Goal: Transaction & Acquisition: Purchase product/service

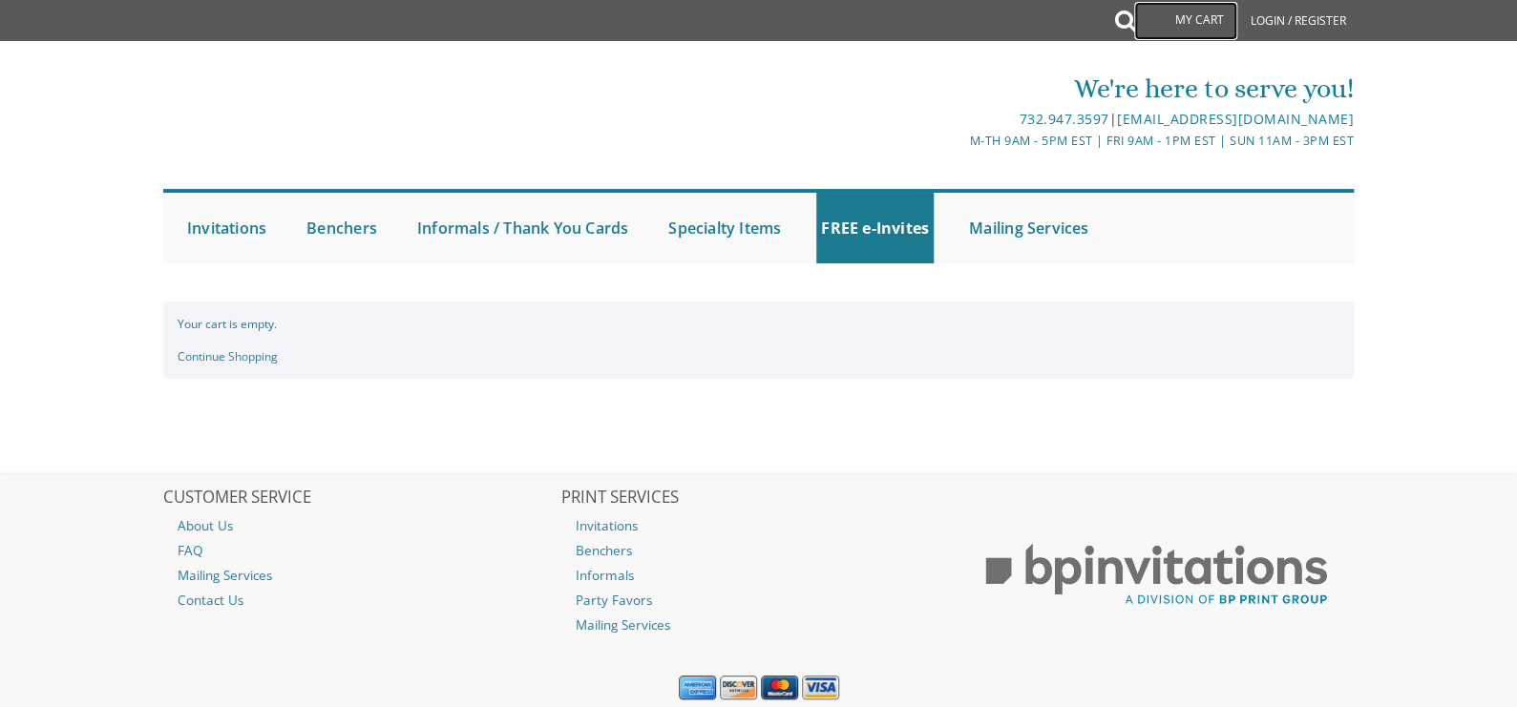
click at [1204, 14] on link "My Cart" at bounding box center [1185, 21] width 103 height 38
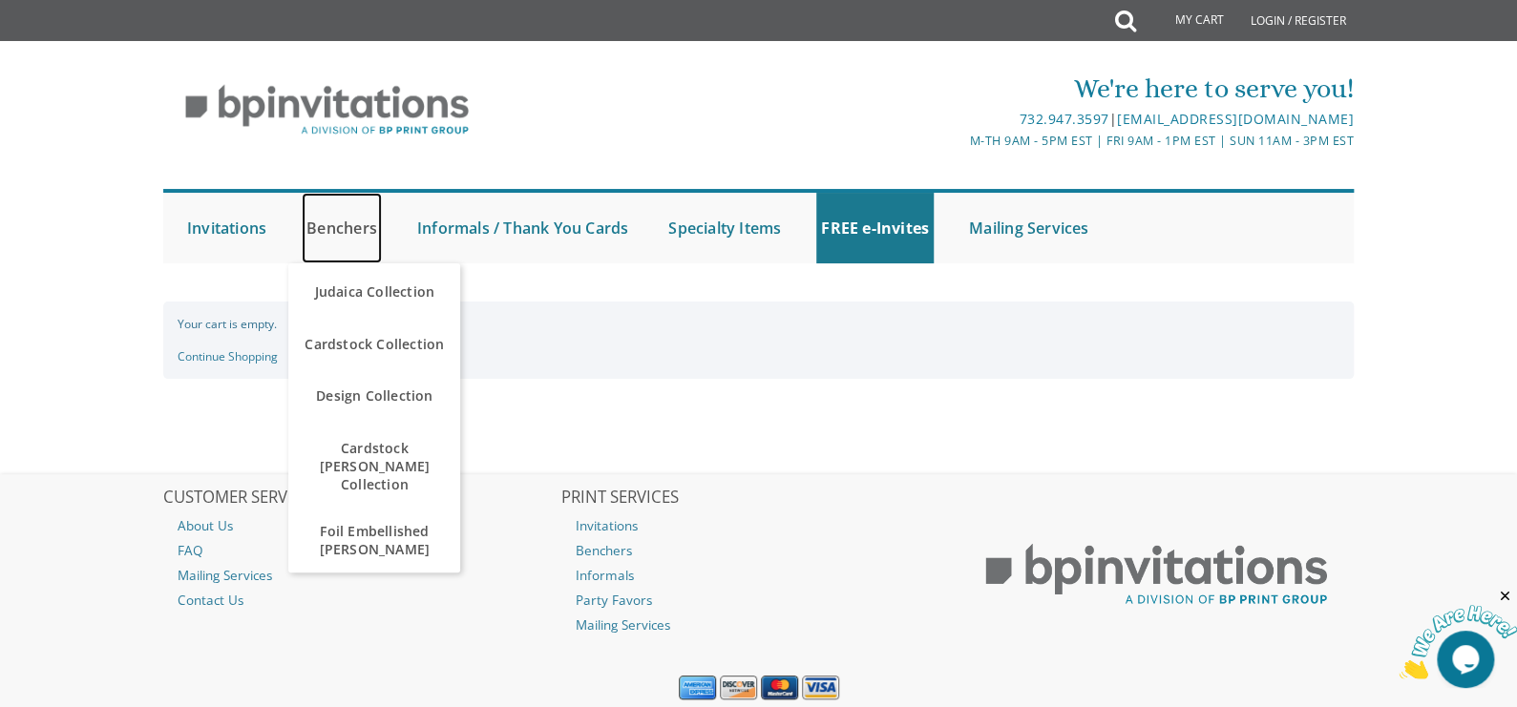
click at [347, 229] on link "Benchers" at bounding box center [342, 228] width 80 height 71
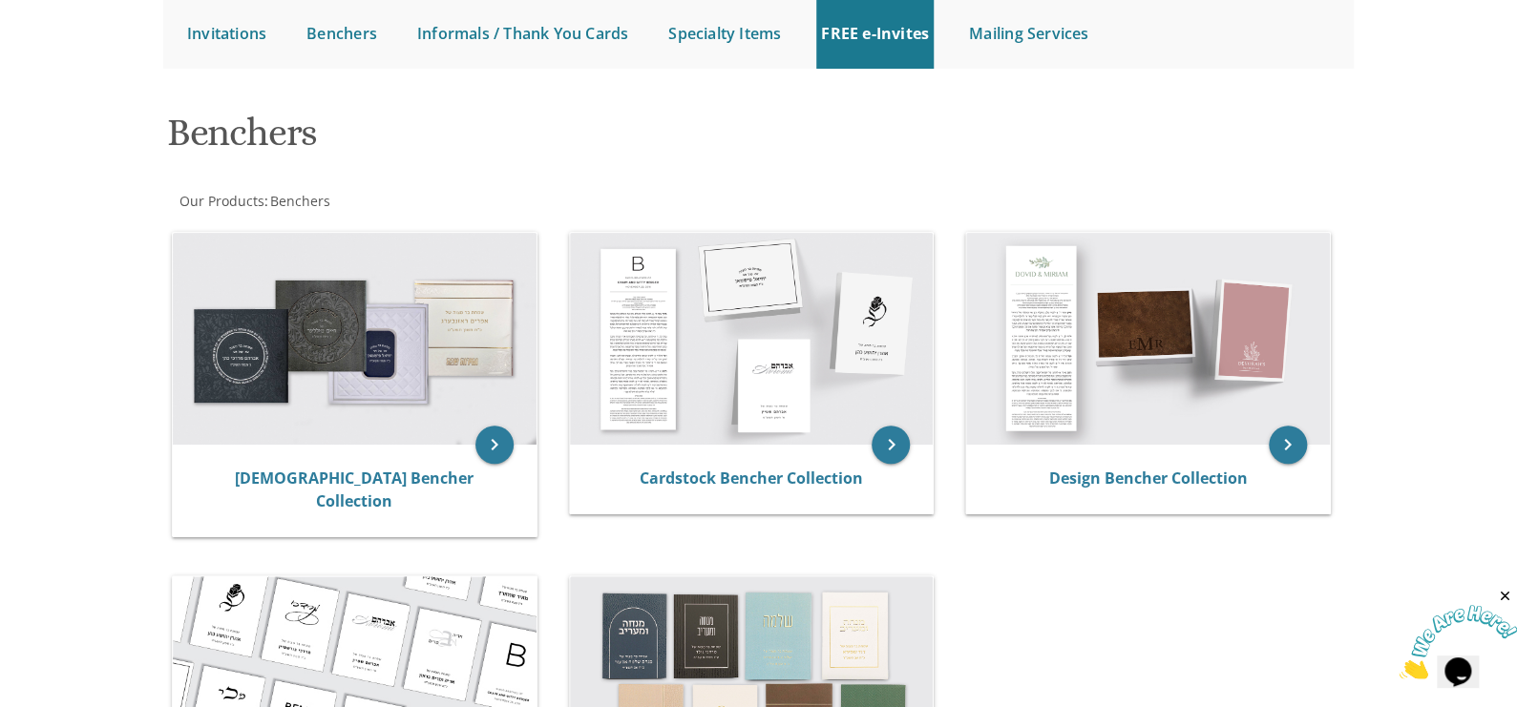
scroll to position [191, 0]
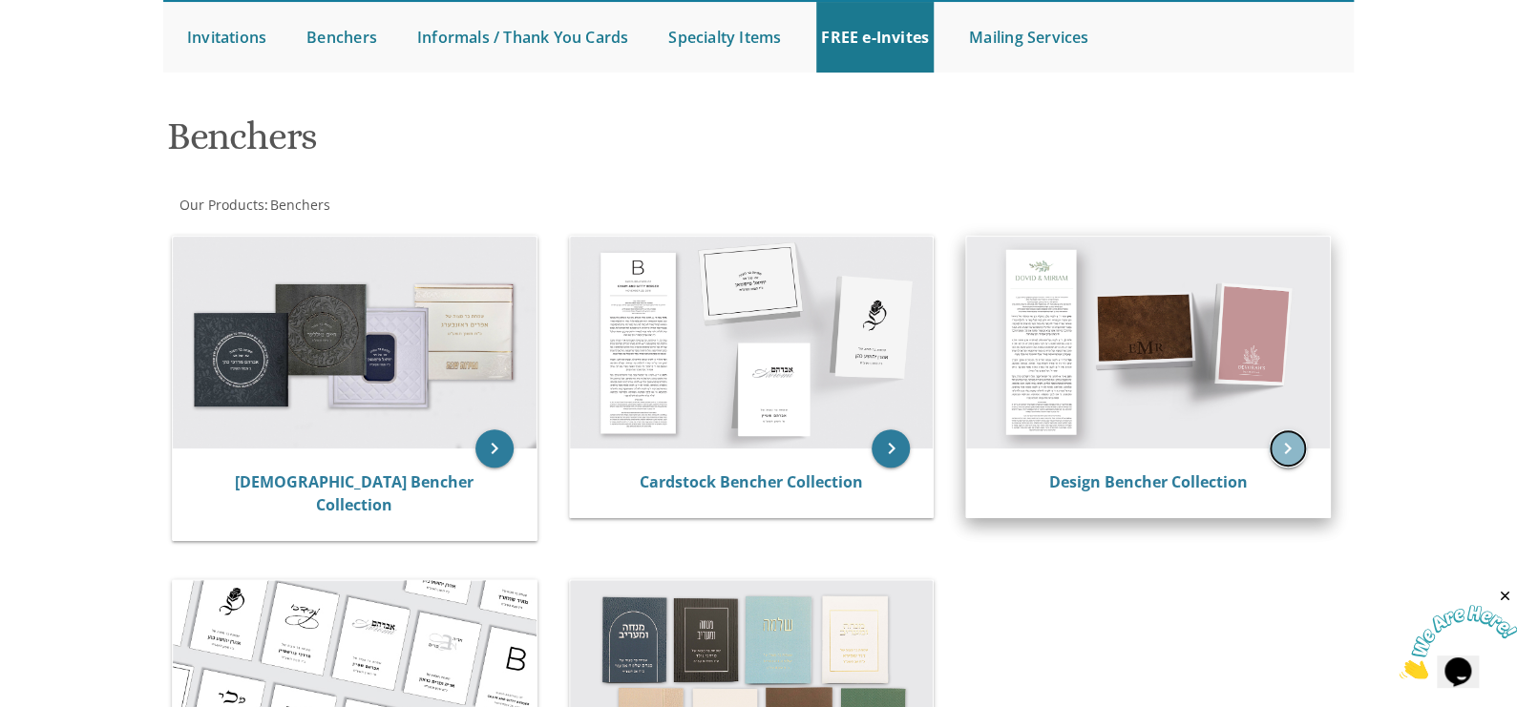
click at [1288, 453] on icon "keyboard_arrow_right" at bounding box center [1288, 449] width 38 height 38
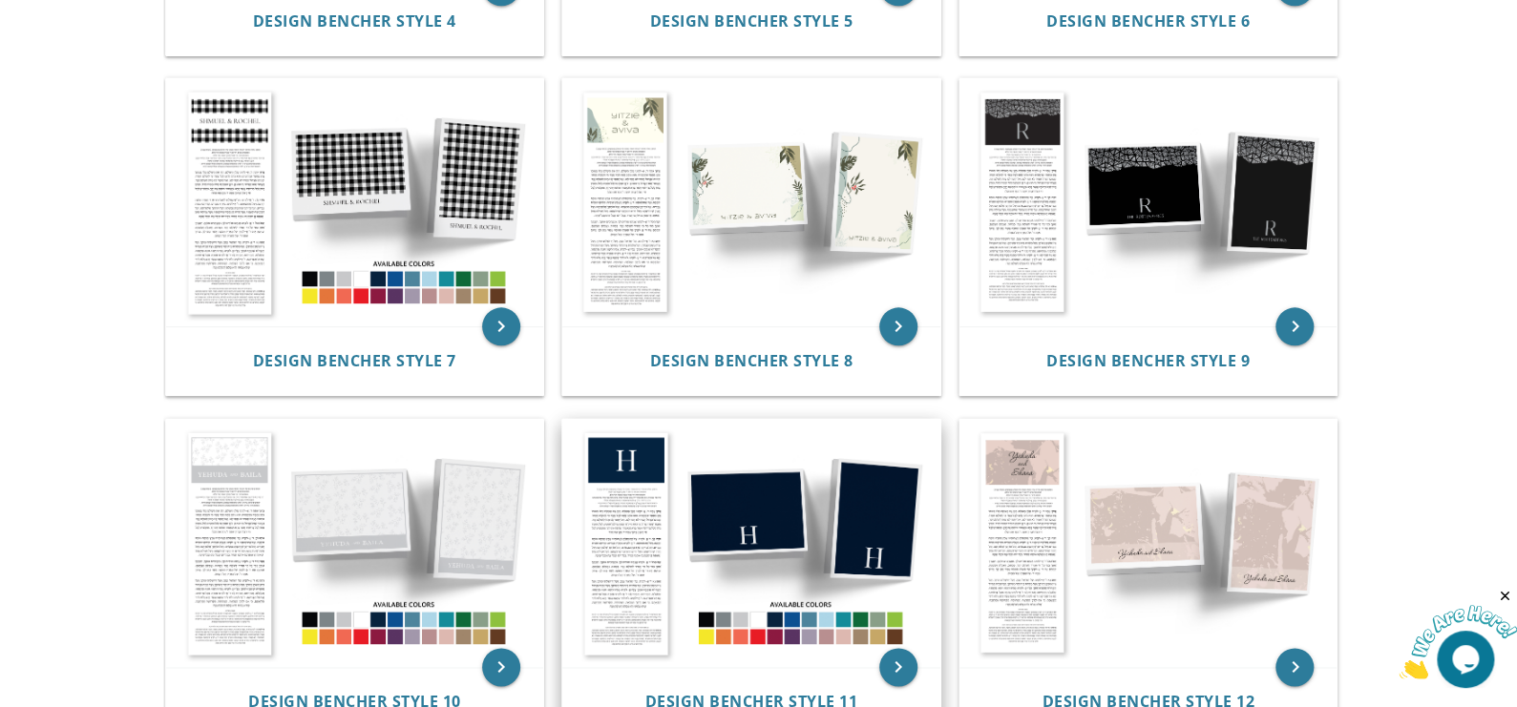
scroll to position [1146, 0]
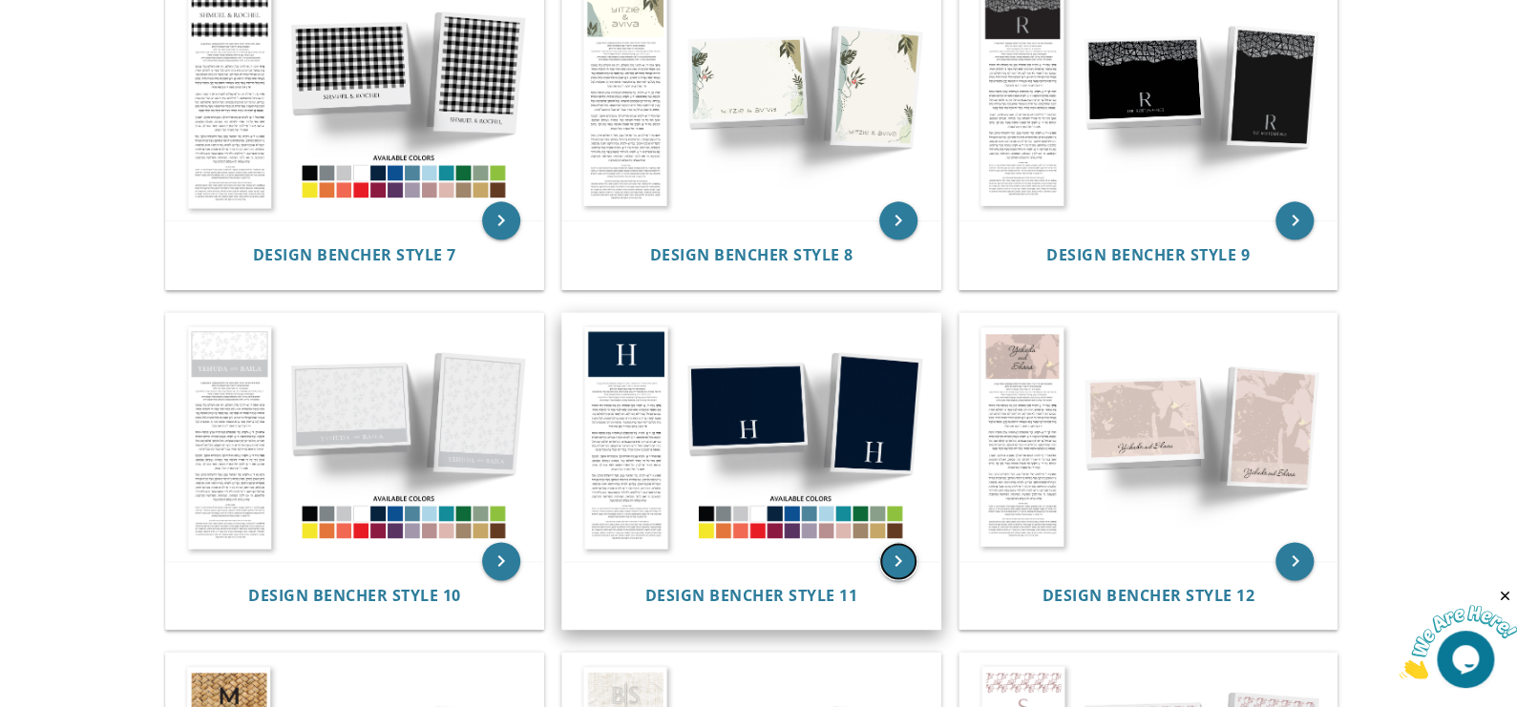
click at [894, 555] on icon "keyboard_arrow_right" at bounding box center [898, 561] width 38 height 38
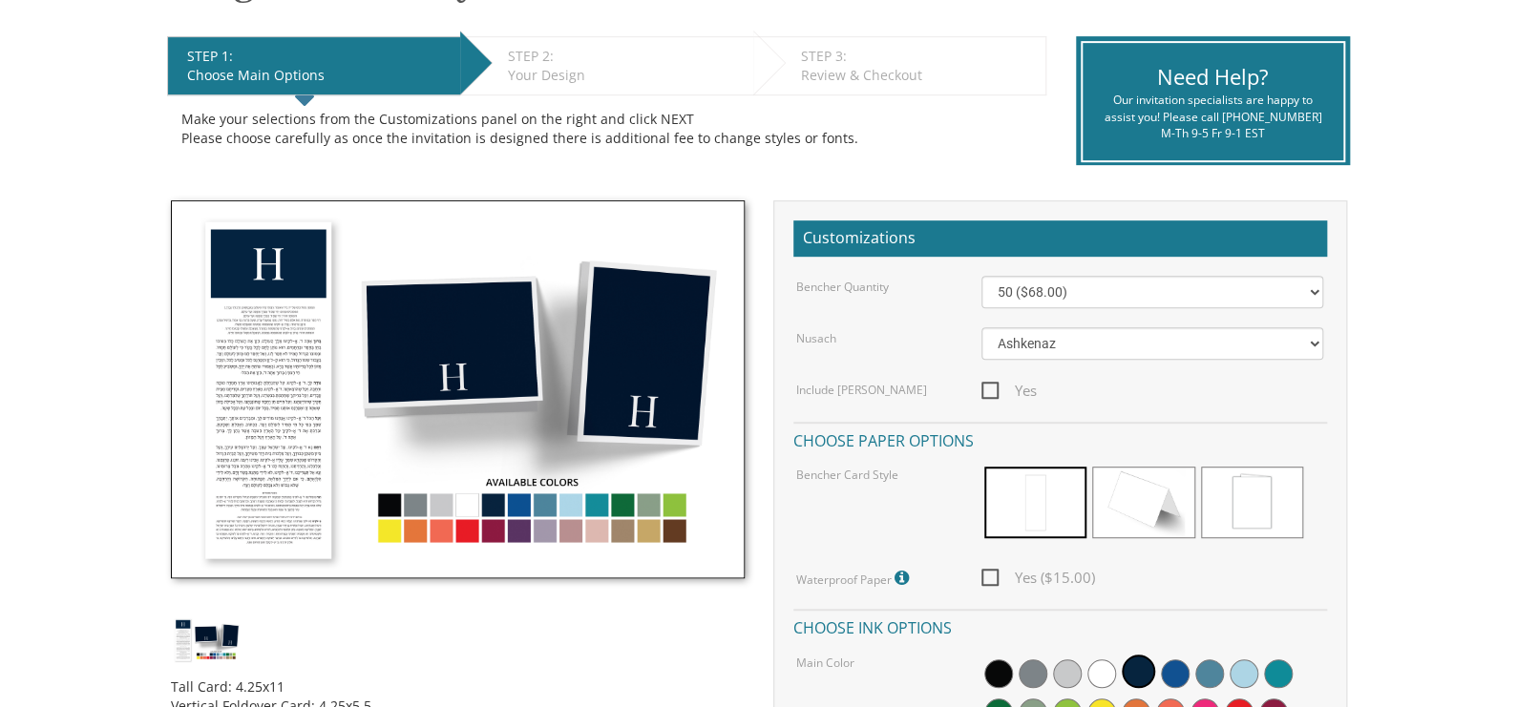
scroll to position [381, 0]
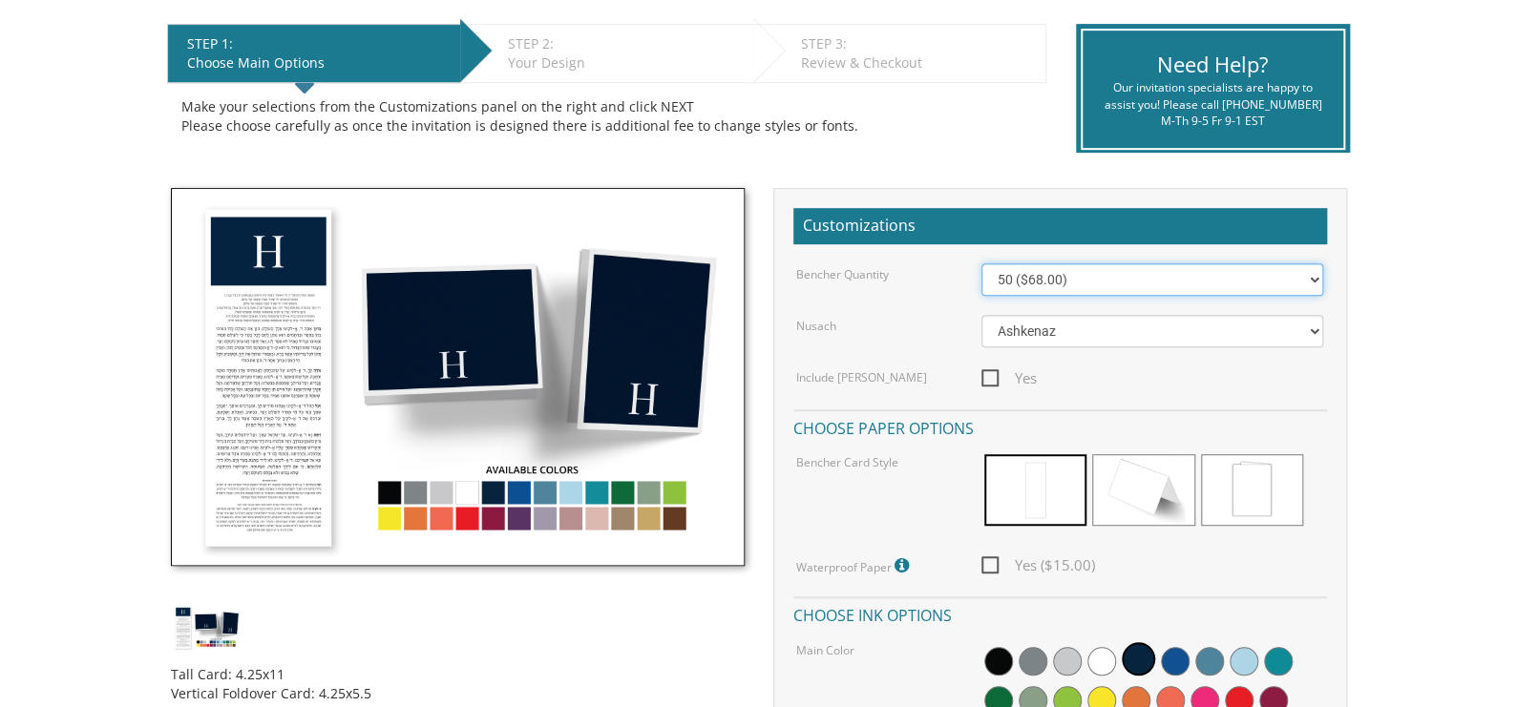
click at [1311, 275] on select "50 ($68.00) 60 ($74.80) 70 ($81.60) 80 ($88.40) 90 ($95.20) 100 ($102.00) 125 (…" at bounding box center [1152, 279] width 342 height 32
select select "250"
click at [981, 263] on select "50 ($68.00) 60 ($74.80) 70 ($81.60) 80 ($88.40) 90 ($95.20) 100 ($102.00) 125 (…" at bounding box center [1152, 279] width 342 height 32
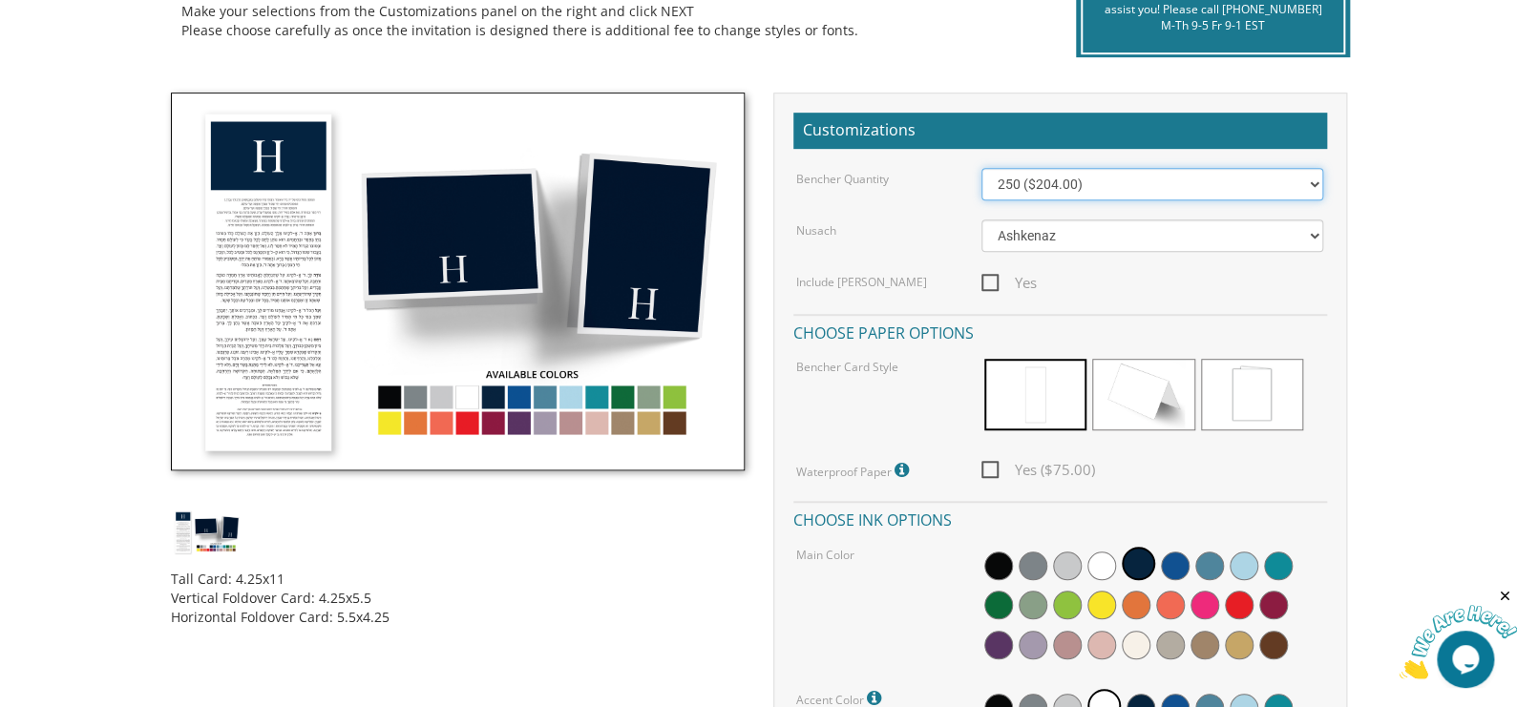
scroll to position [477, 0]
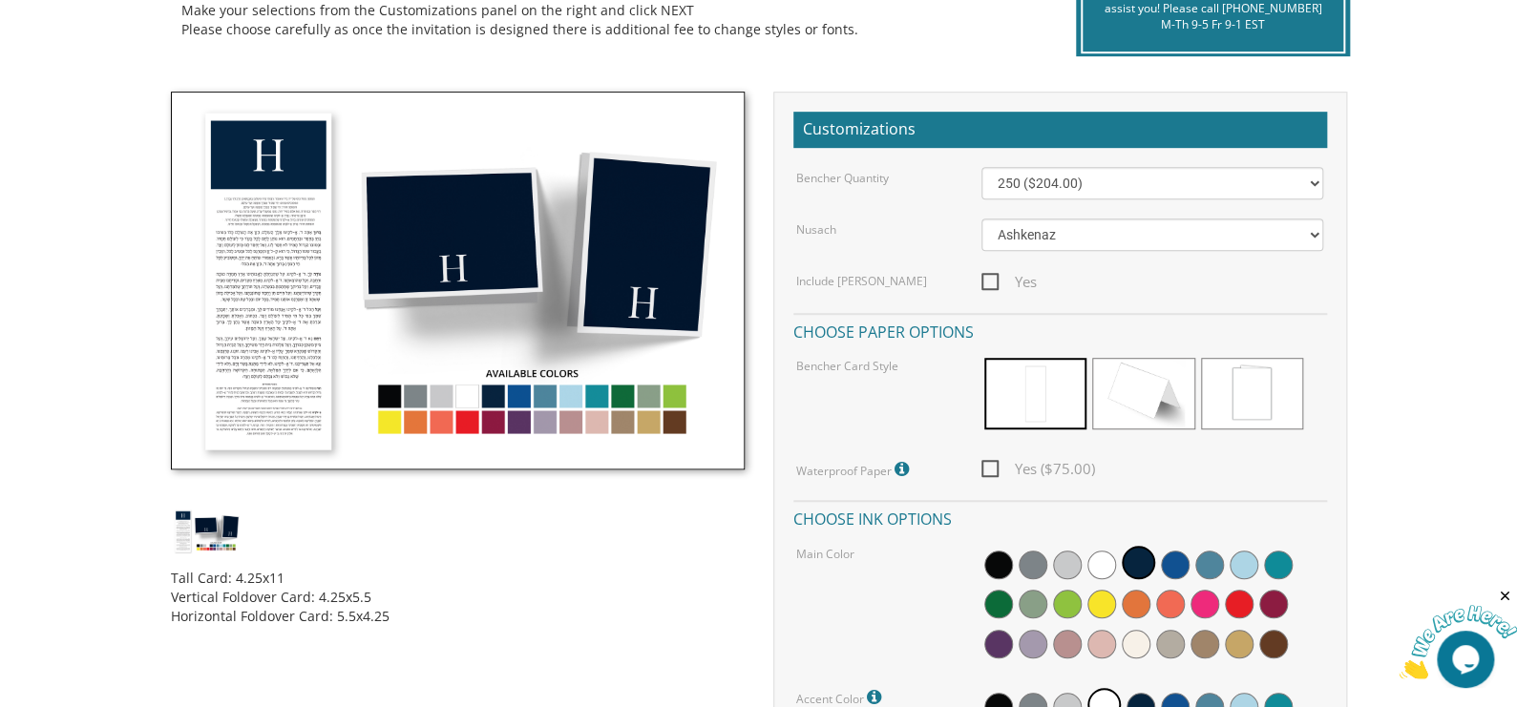
click at [991, 276] on span "Yes" at bounding box center [1008, 282] width 55 height 24
click at [991, 276] on input "Yes" at bounding box center [987, 280] width 12 height 12
checkbox input "true"
click at [541, 418] on img at bounding box center [458, 281] width 574 height 378
click at [541, 419] on img at bounding box center [458, 281] width 574 height 378
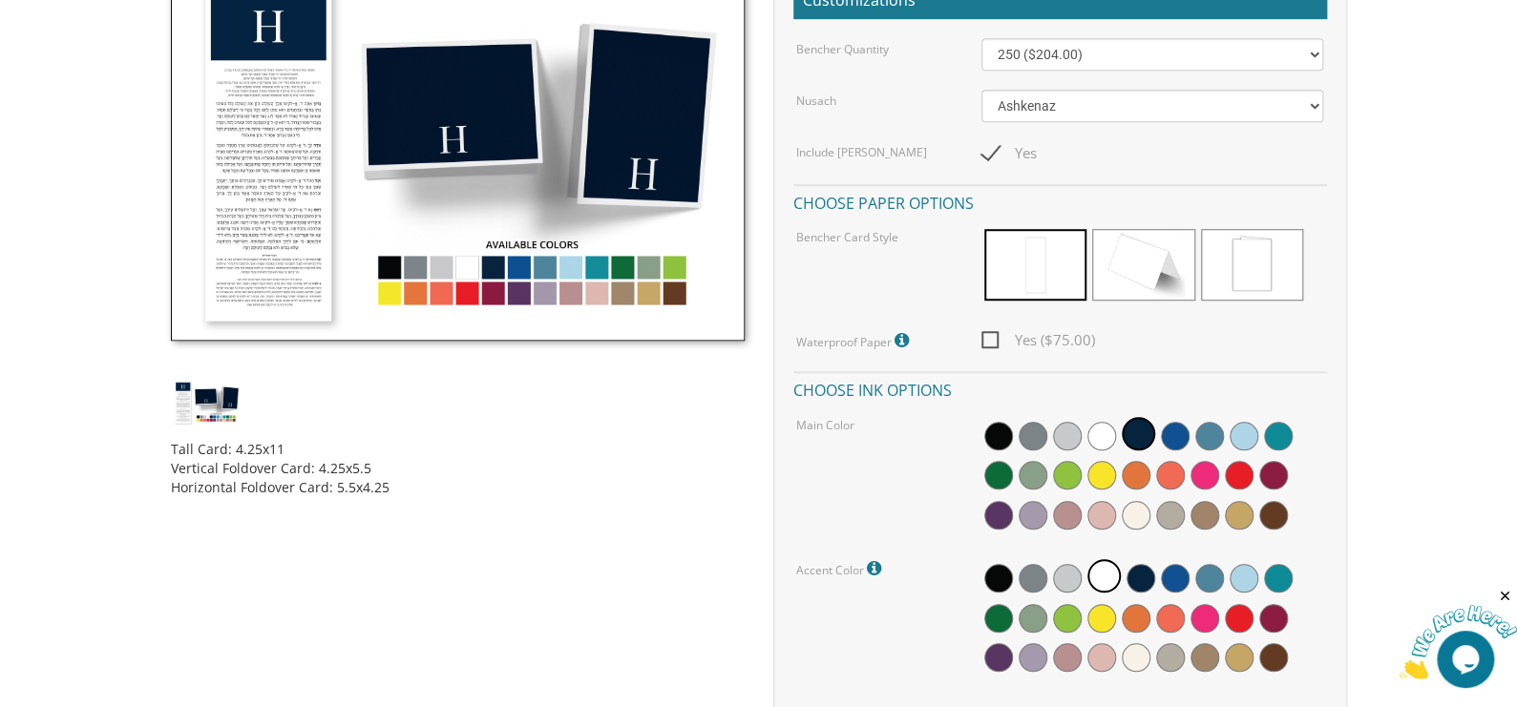
scroll to position [573, 0]
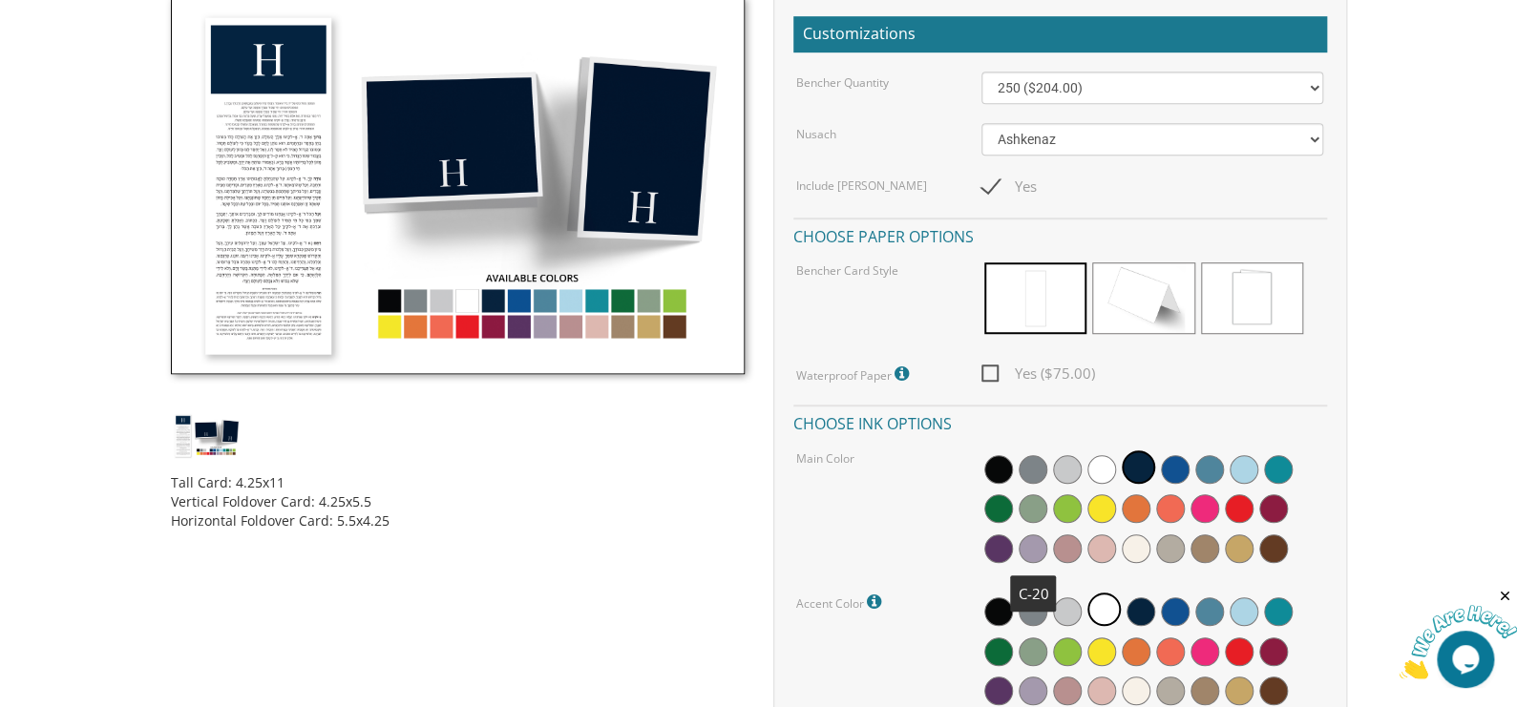
click at [1040, 551] on span at bounding box center [1033, 549] width 29 height 29
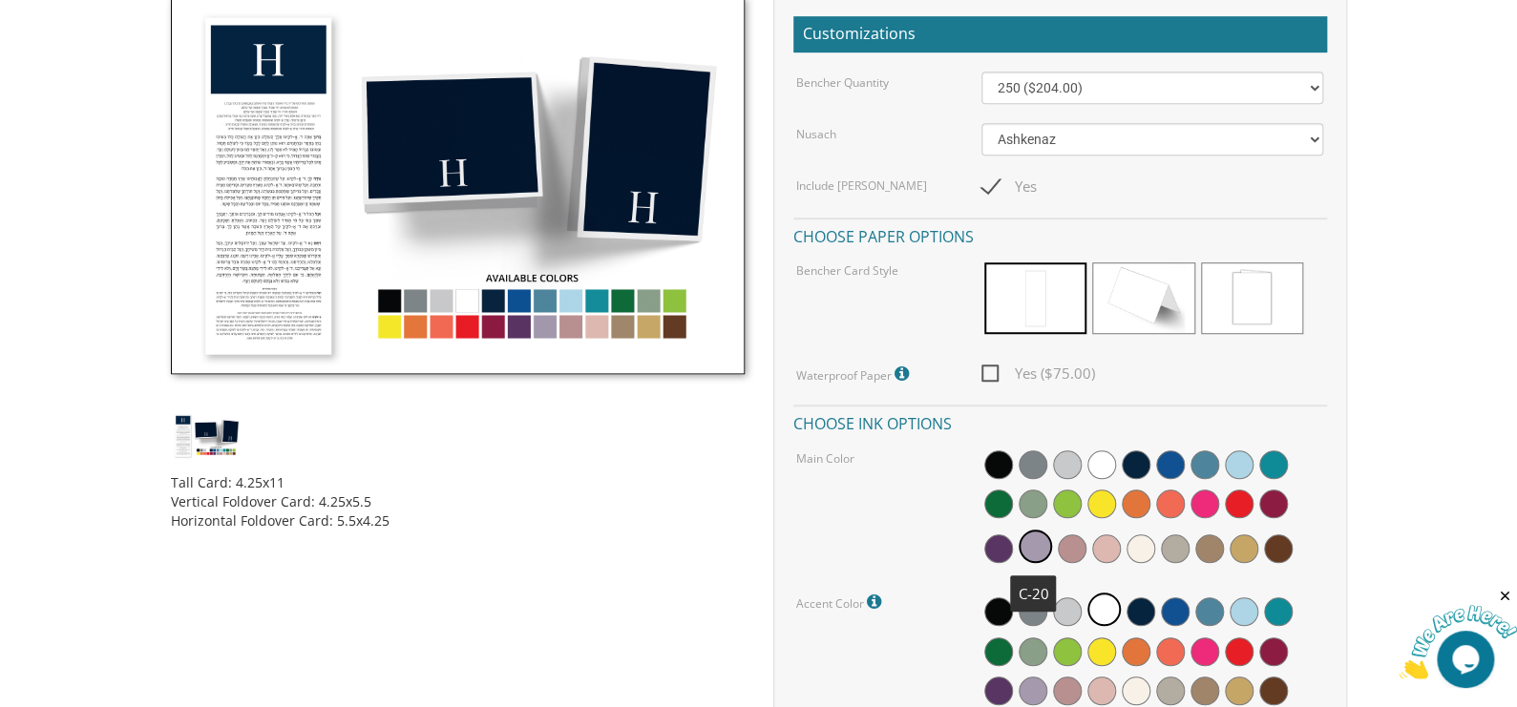
scroll to position [668, 0]
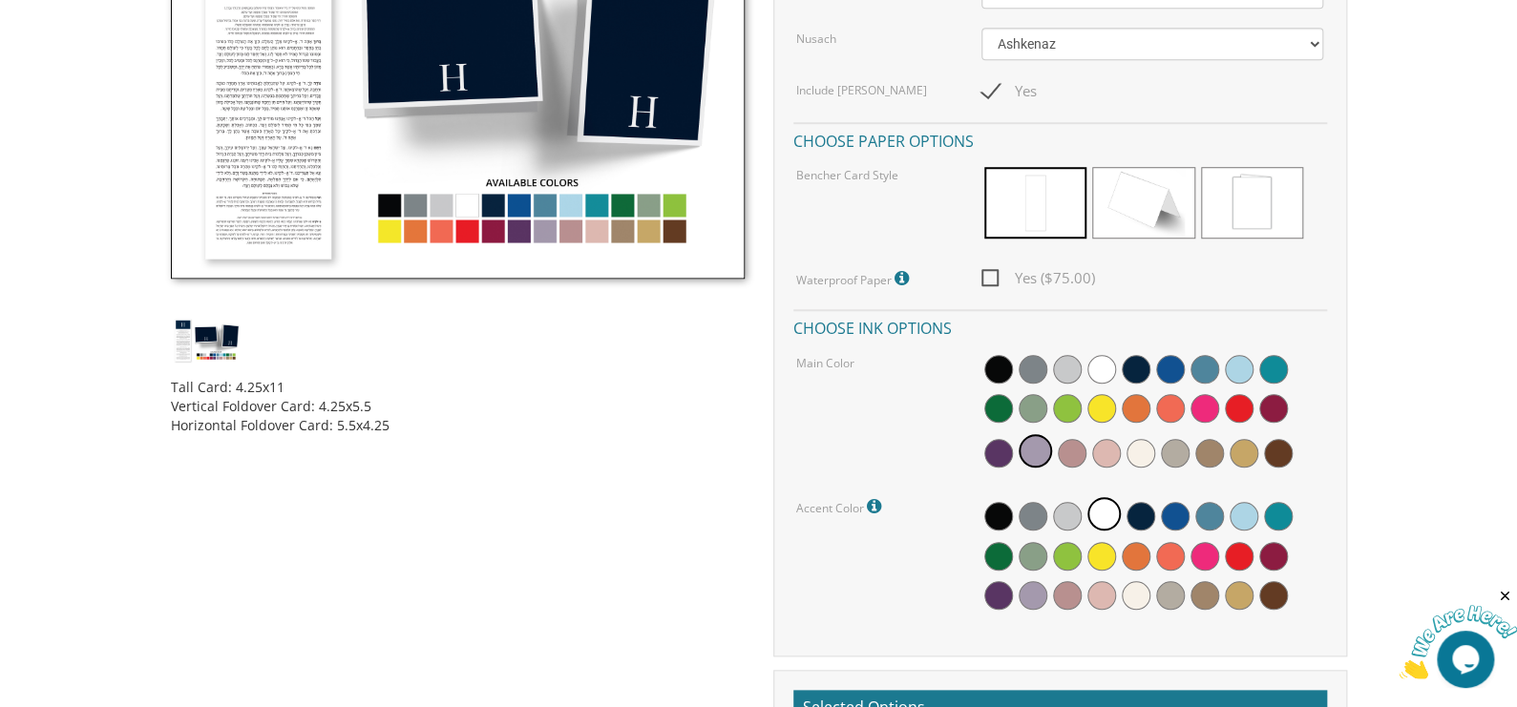
click at [873, 500] on icon at bounding box center [876, 506] width 19 height 17
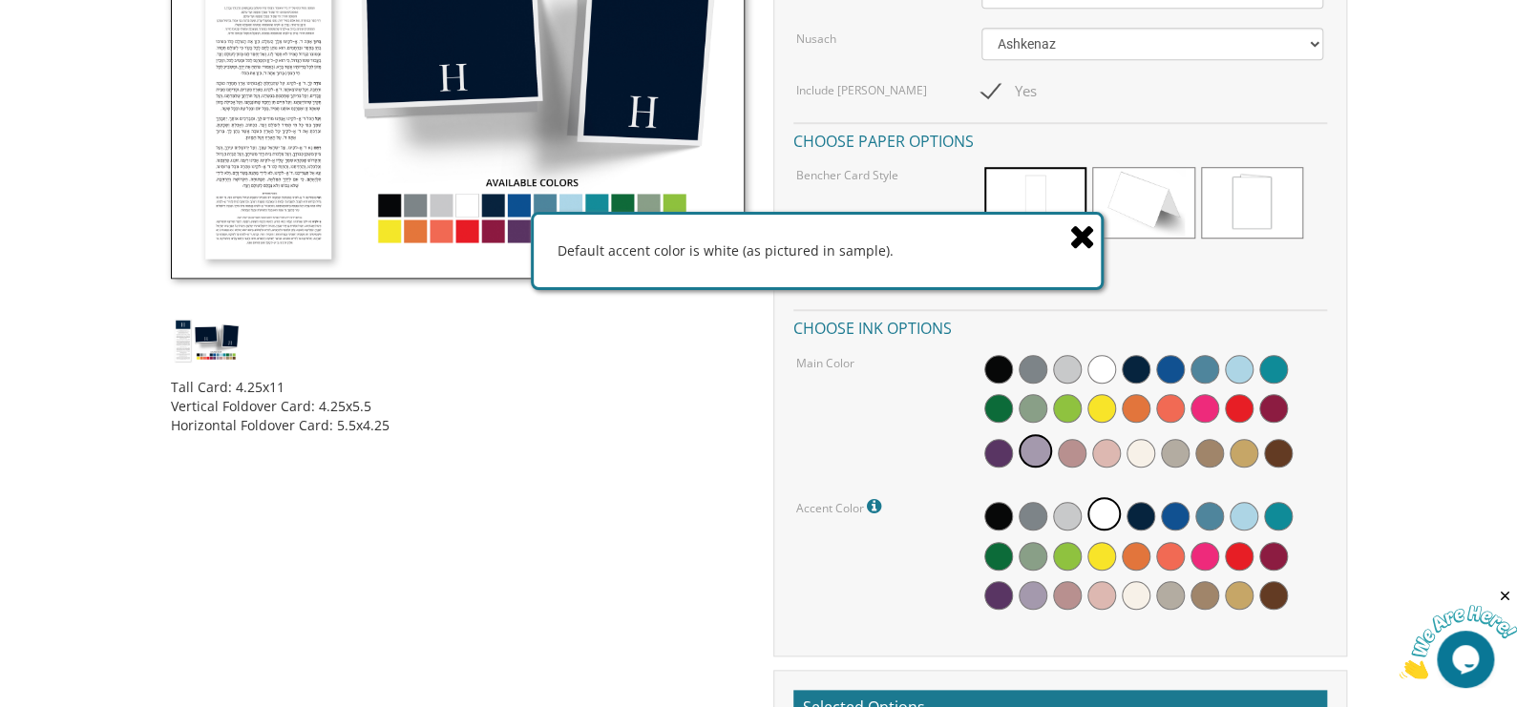
click at [1083, 236] on icon at bounding box center [1082, 236] width 27 height 33
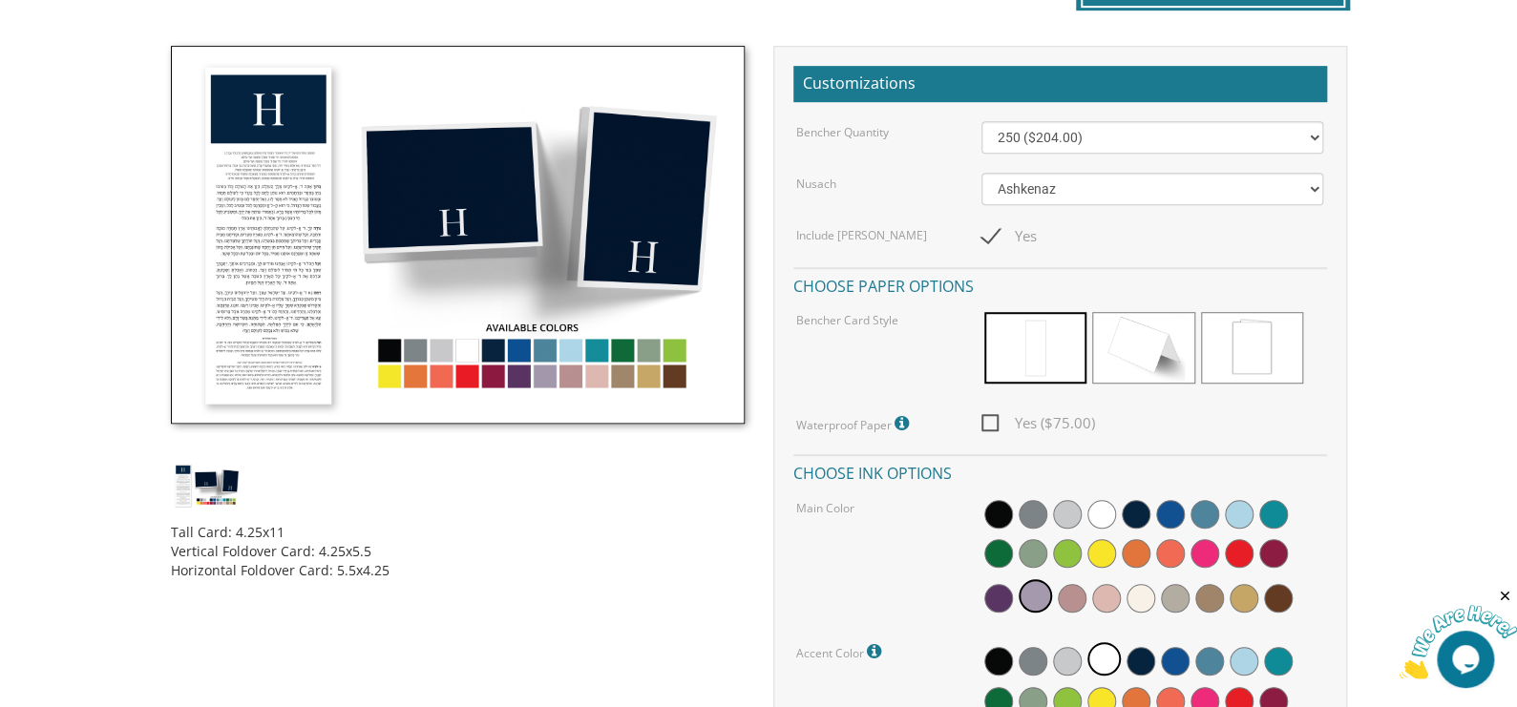
scroll to position [477, 0]
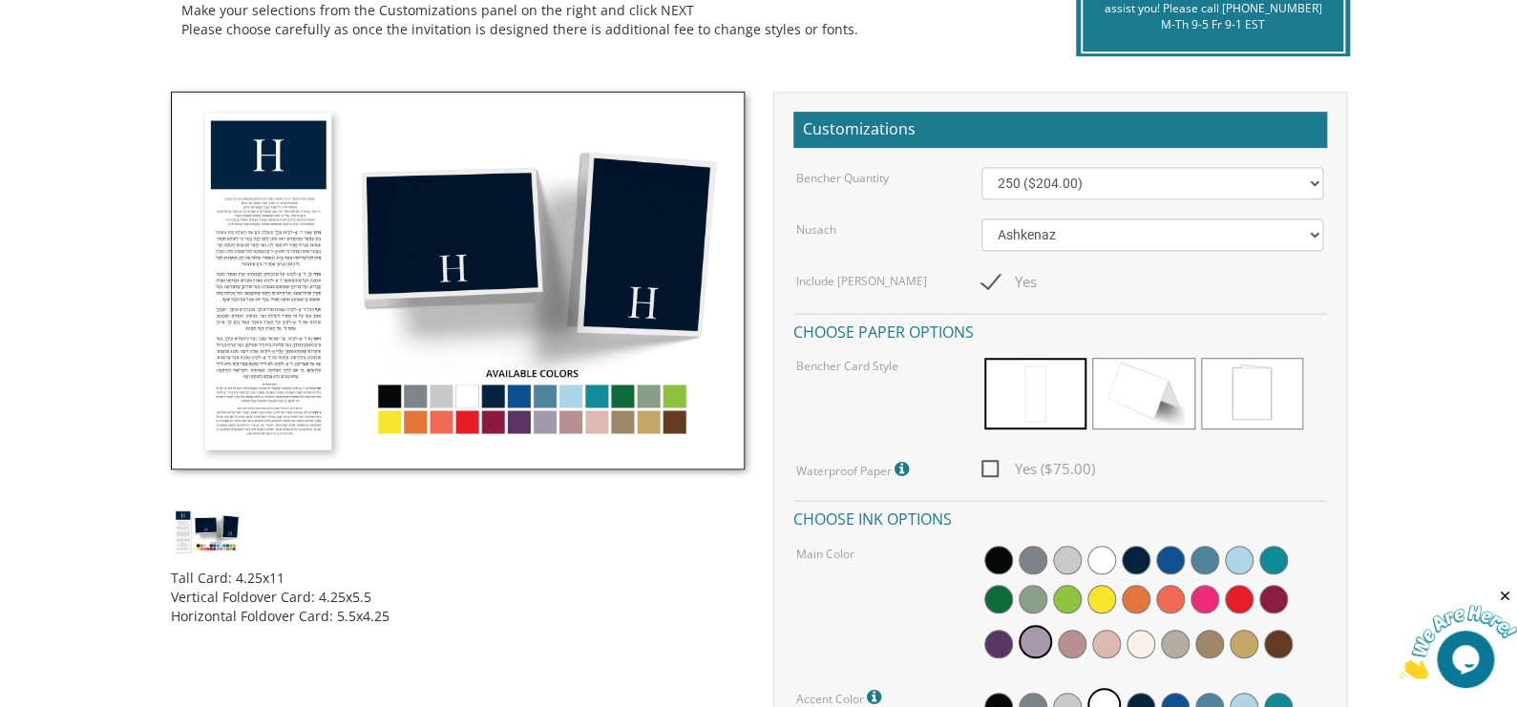
click at [545, 427] on img at bounding box center [458, 281] width 574 height 378
click at [1021, 408] on span at bounding box center [1035, 394] width 102 height 72
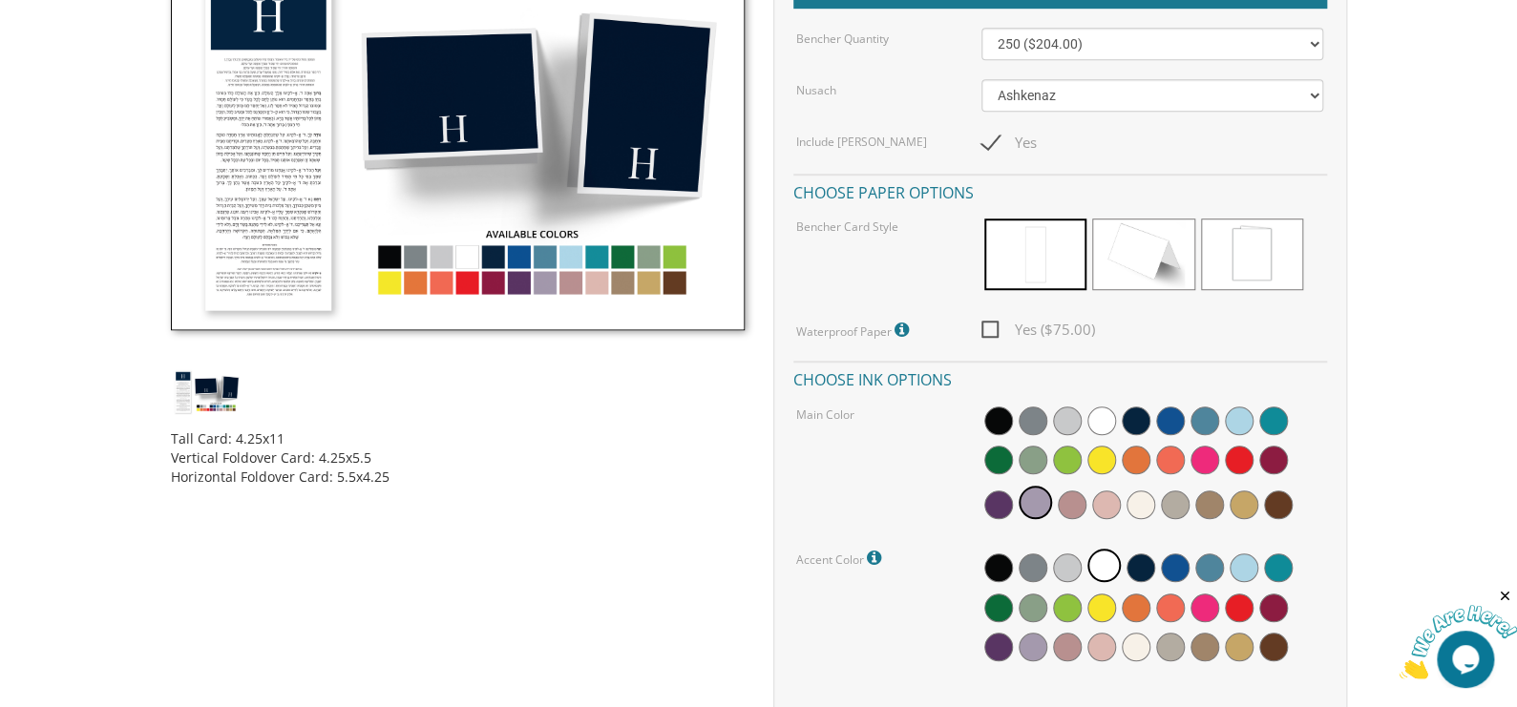
scroll to position [573, 0]
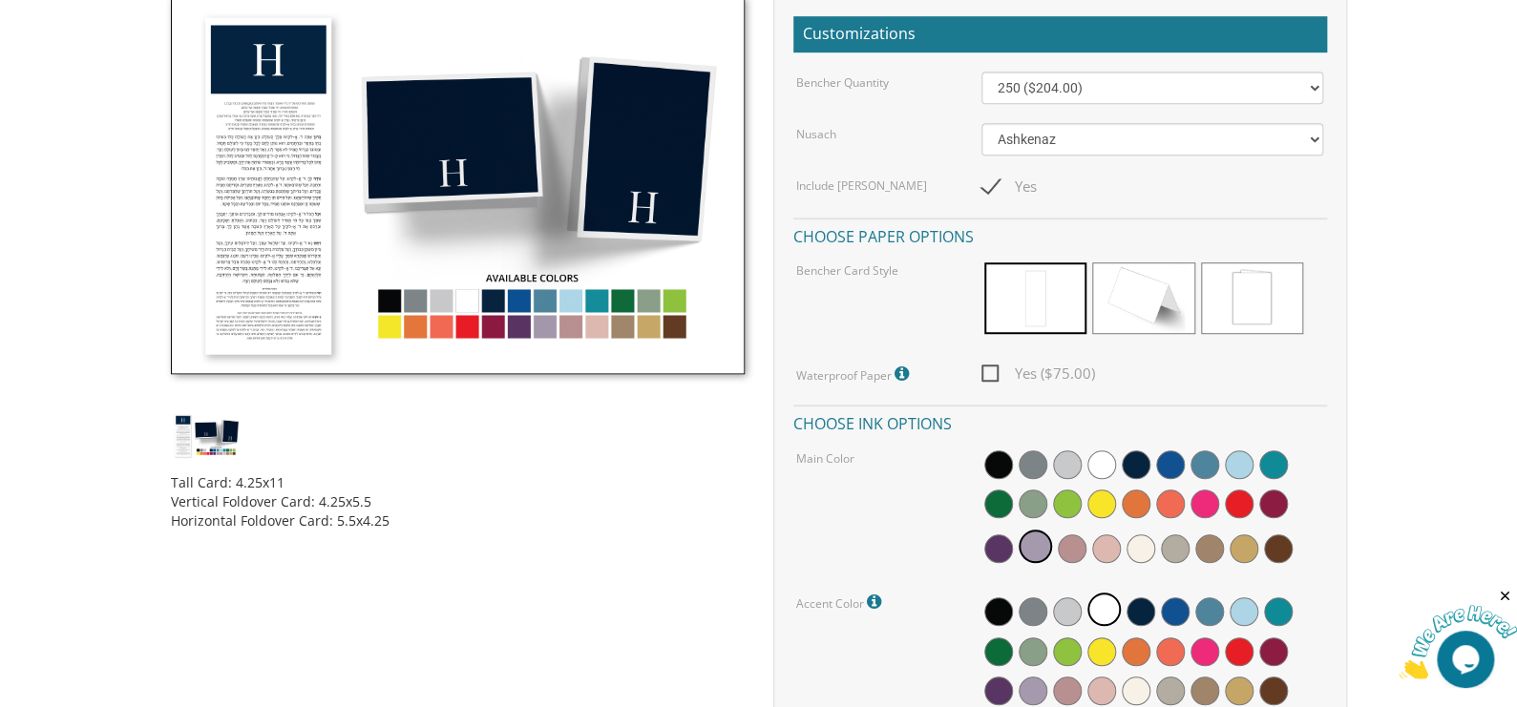
click at [872, 596] on icon at bounding box center [876, 602] width 19 height 17
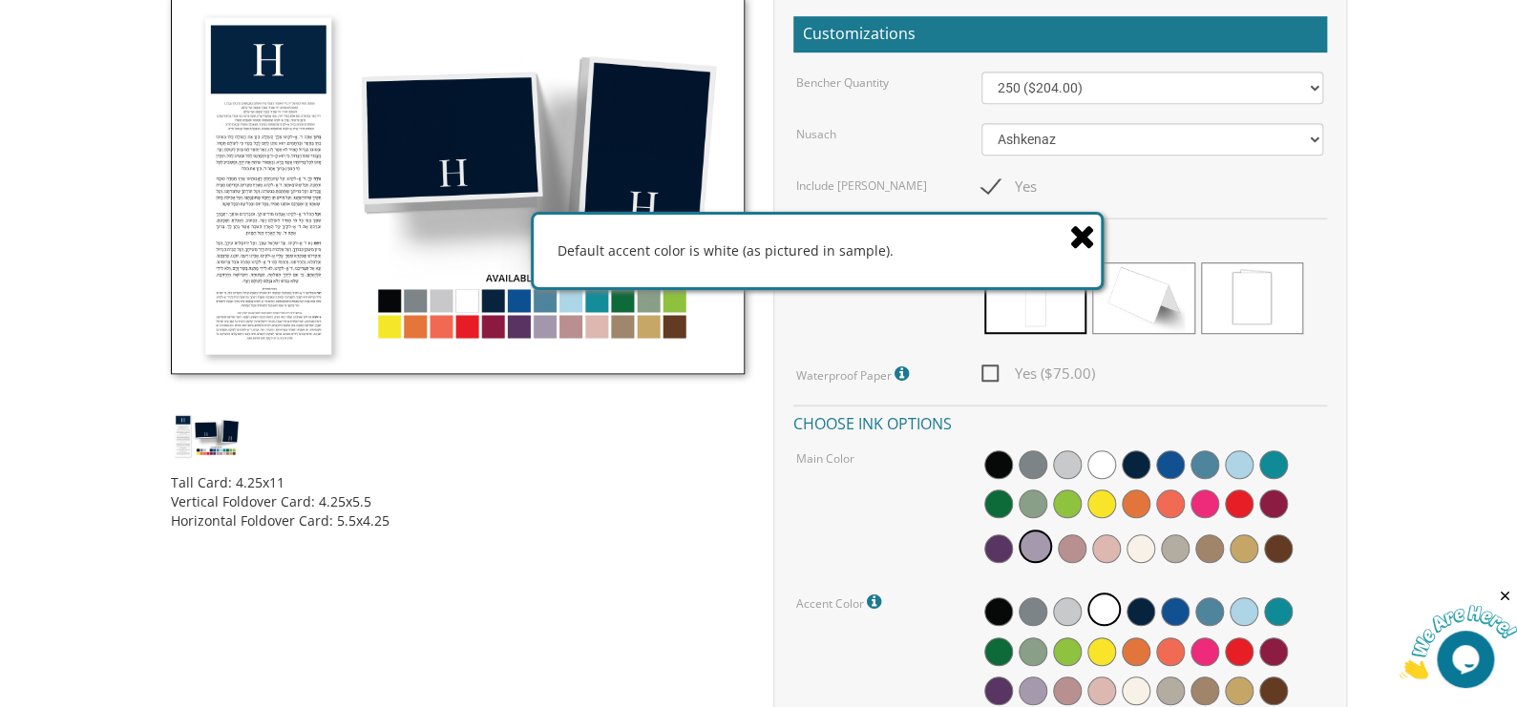
click at [1084, 233] on icon at bounding box center [1082, 236] width 27 height 33
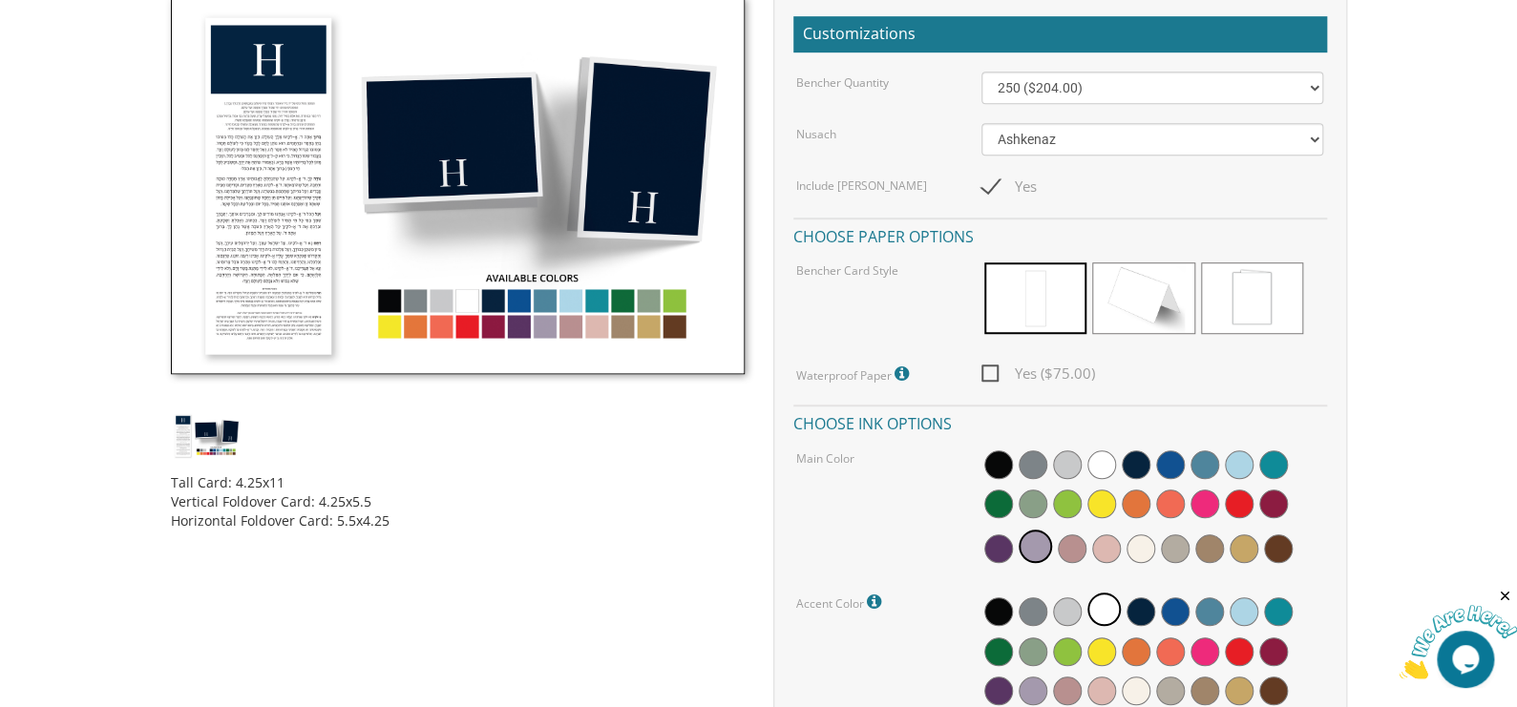
click at [545, 325] on img at bounding box center [458, 185] width 574 height 378
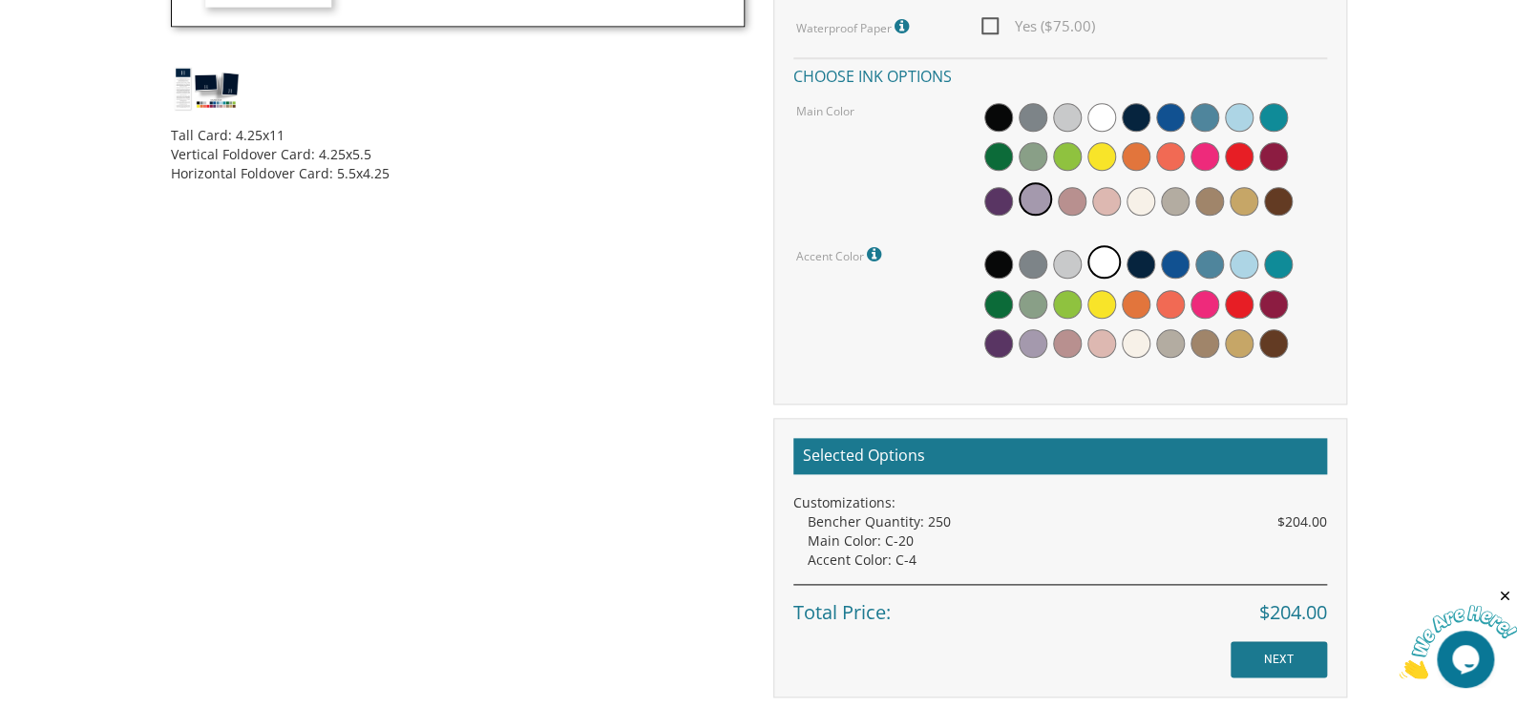
scroll to position [955, 0]
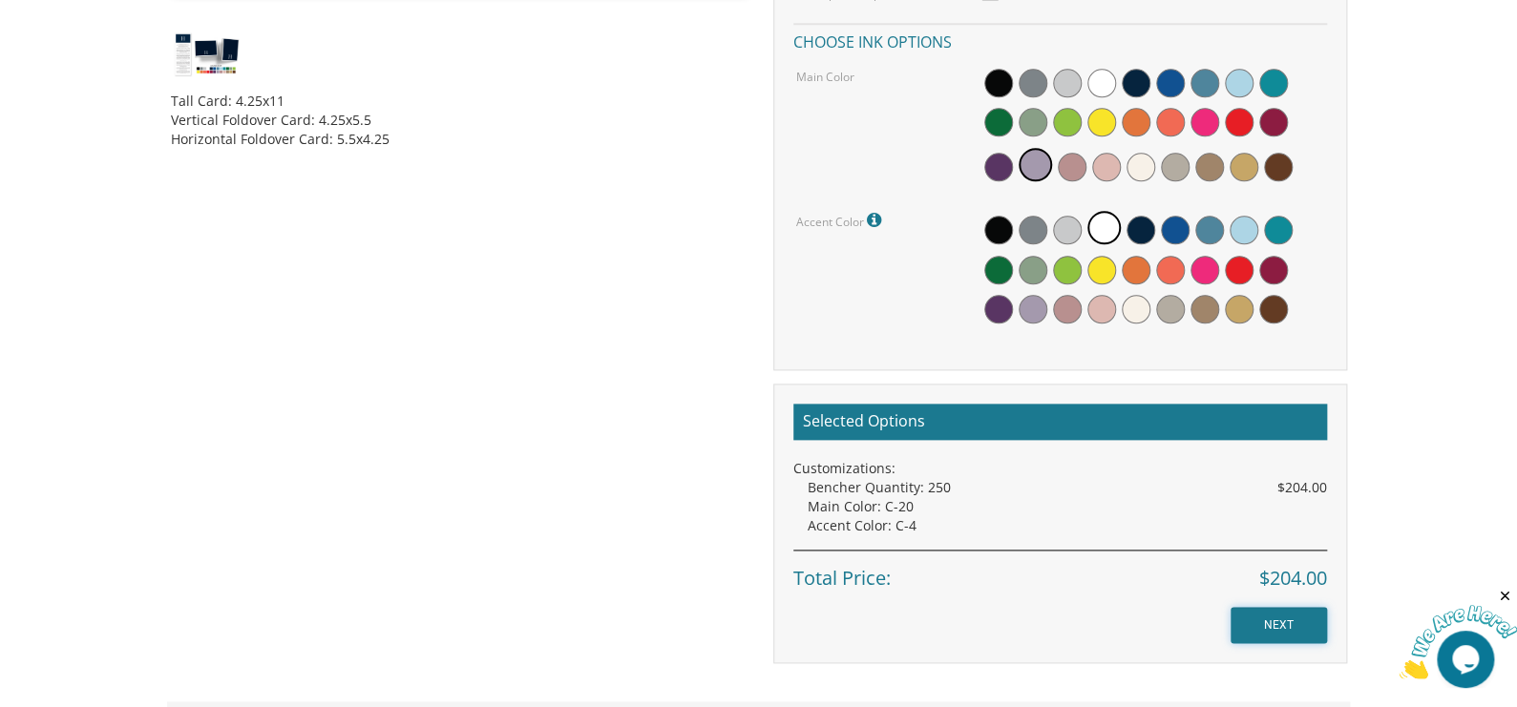
click at [1271, 624] on input "NEXT" at bounding box center [1278, 625] width 96 height 36
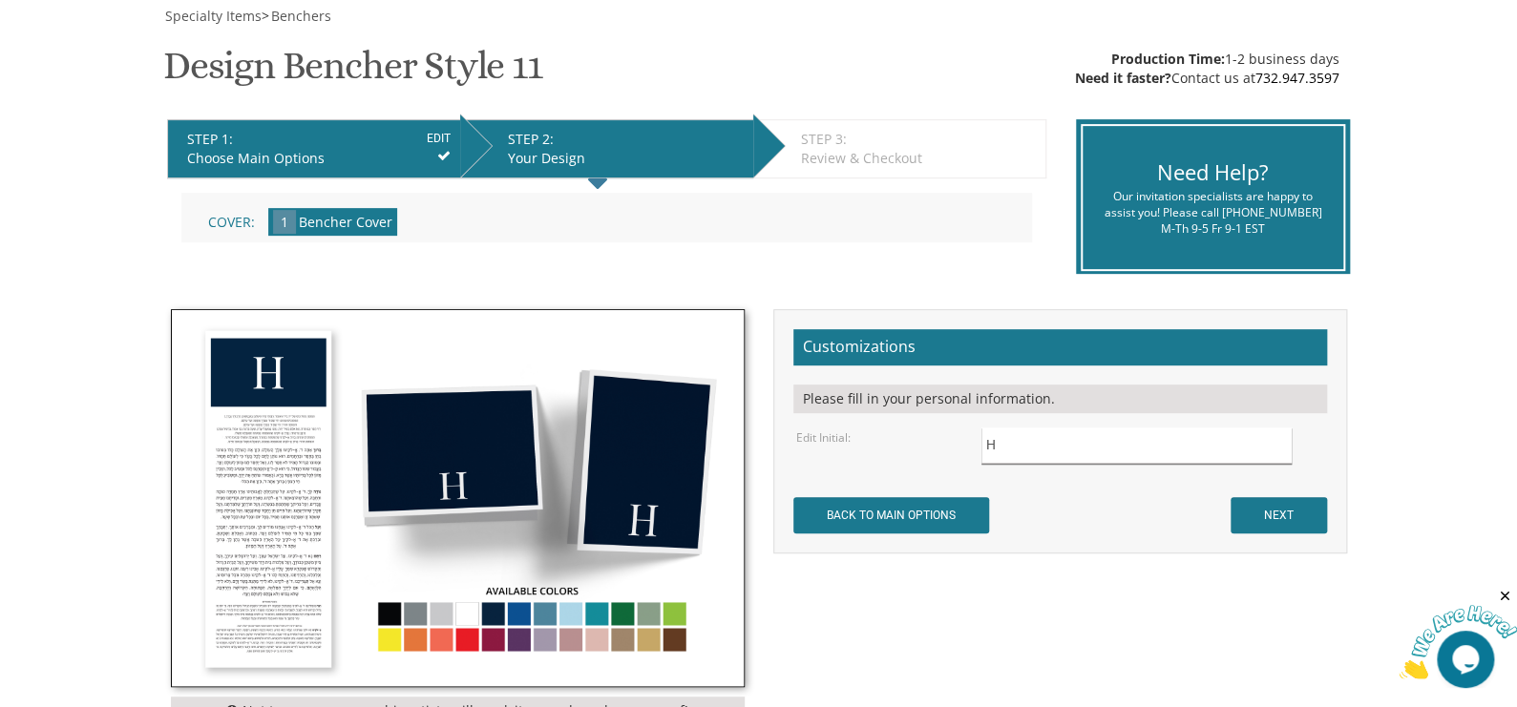
drag, startPoint x: 1015, startPoint y: 444, endPoint x: 875, endPoint y: 422, distance: 141.1
click at [874, 422] on form "Customizations Please fill in your personal information. Edit Initial: H NEXT" at bounding box center [1060, 431] width 534 height 204
type input "G S"
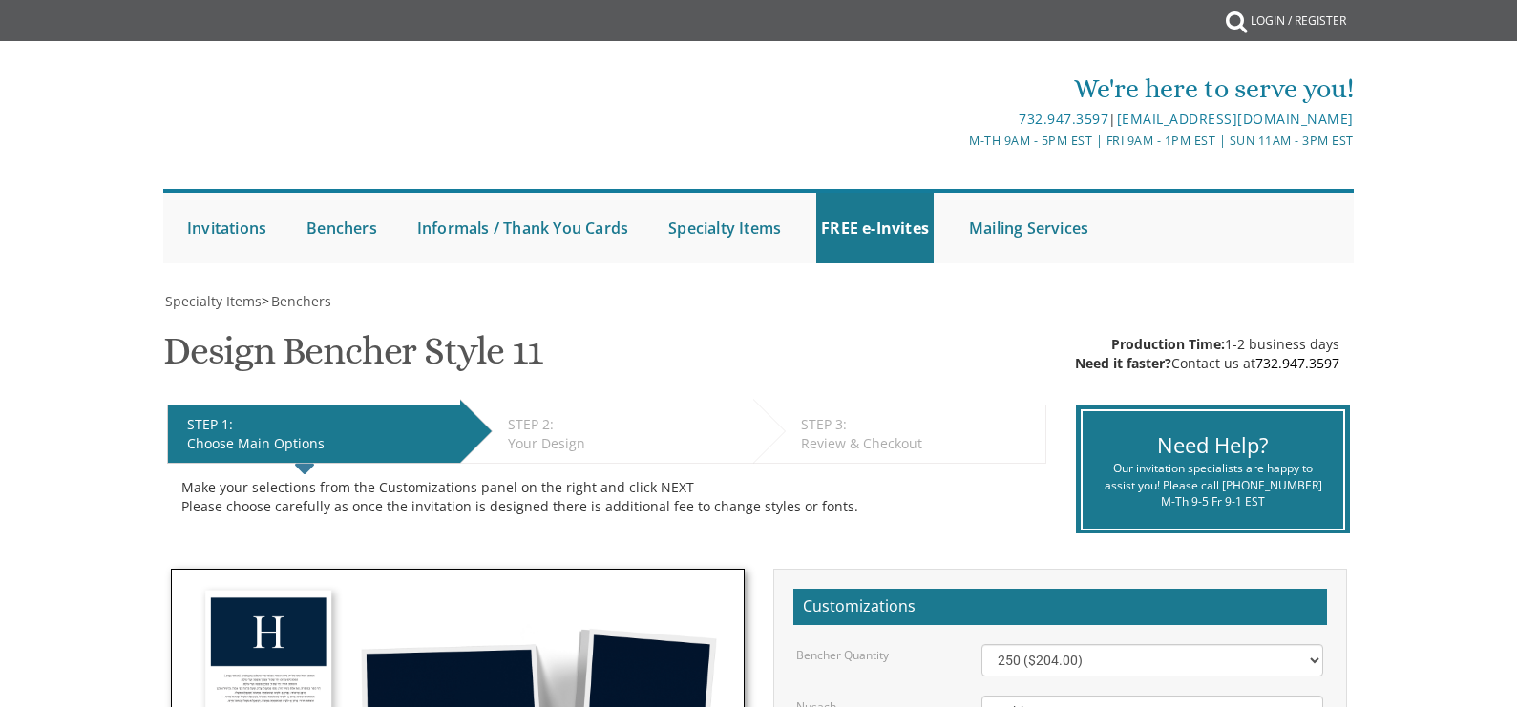
select select "250"
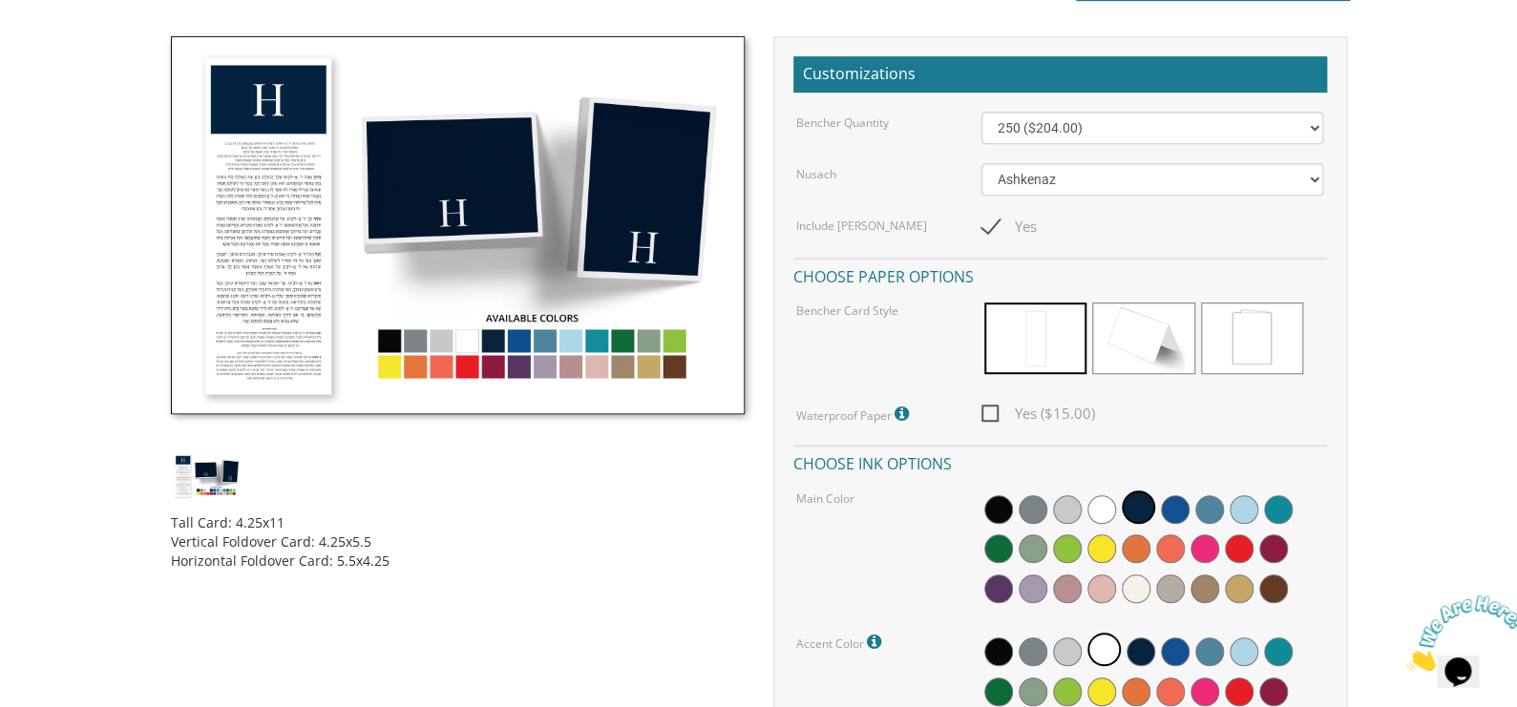
scroll to position [477, 0]
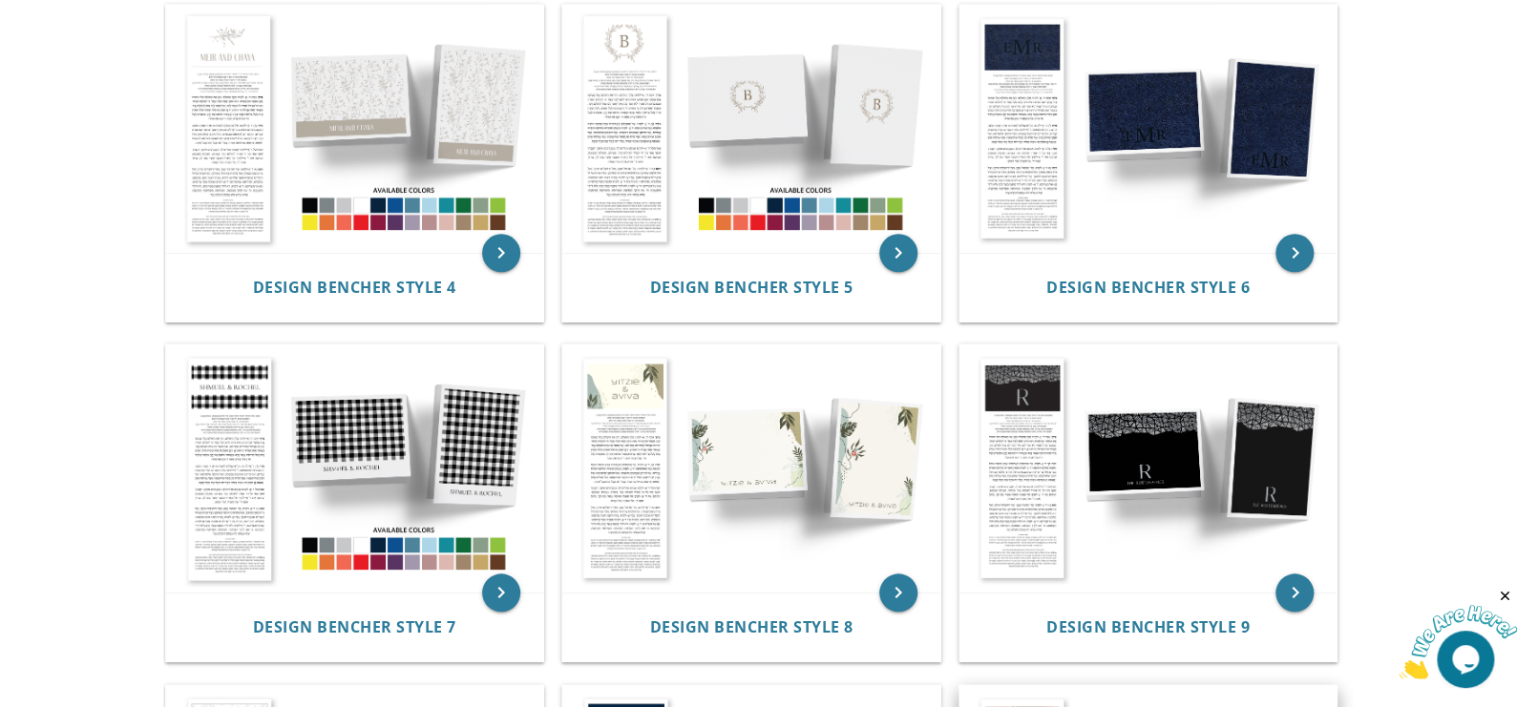
scroll to position [764, 0]
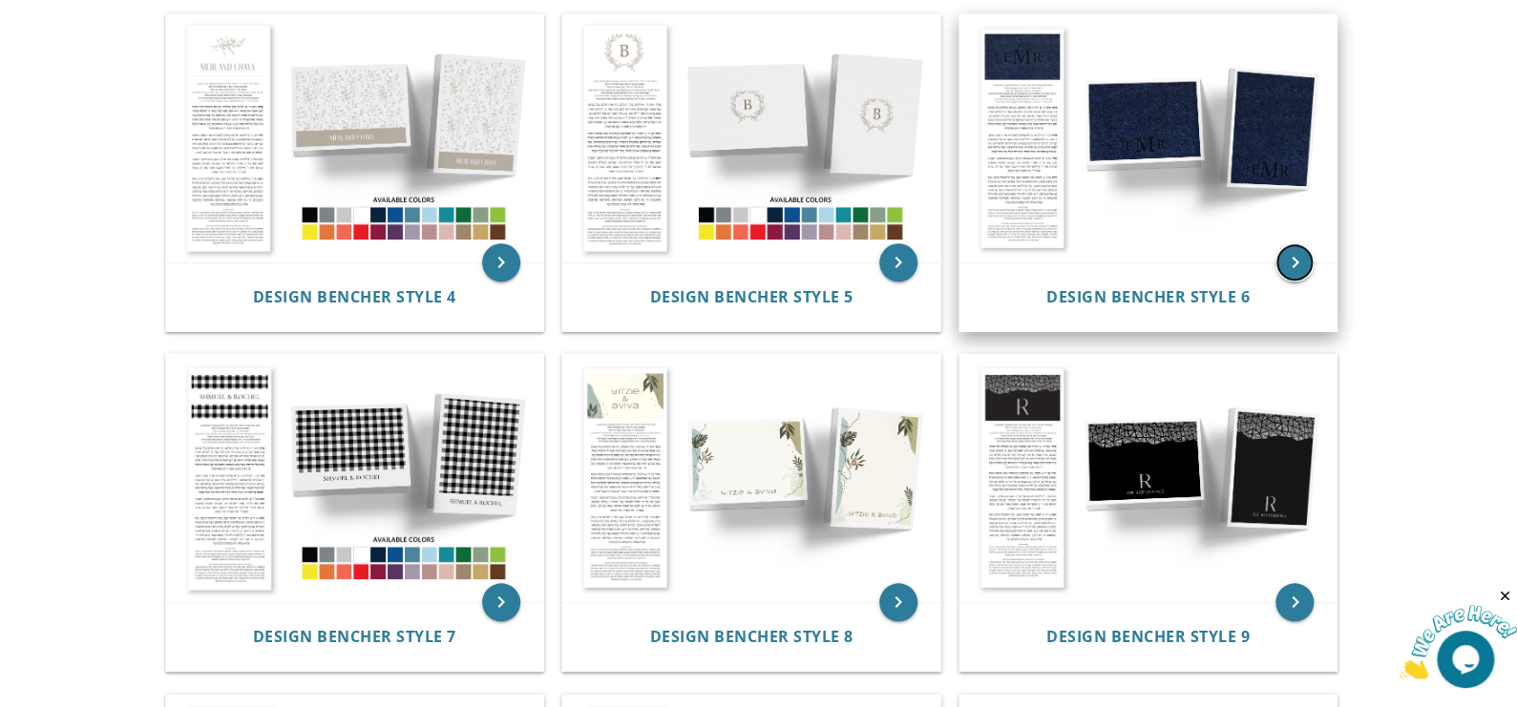
click at [1307, 258] on icon "keyboard_arrow_right" at bounding box center [1294, 262] width 38 height 38
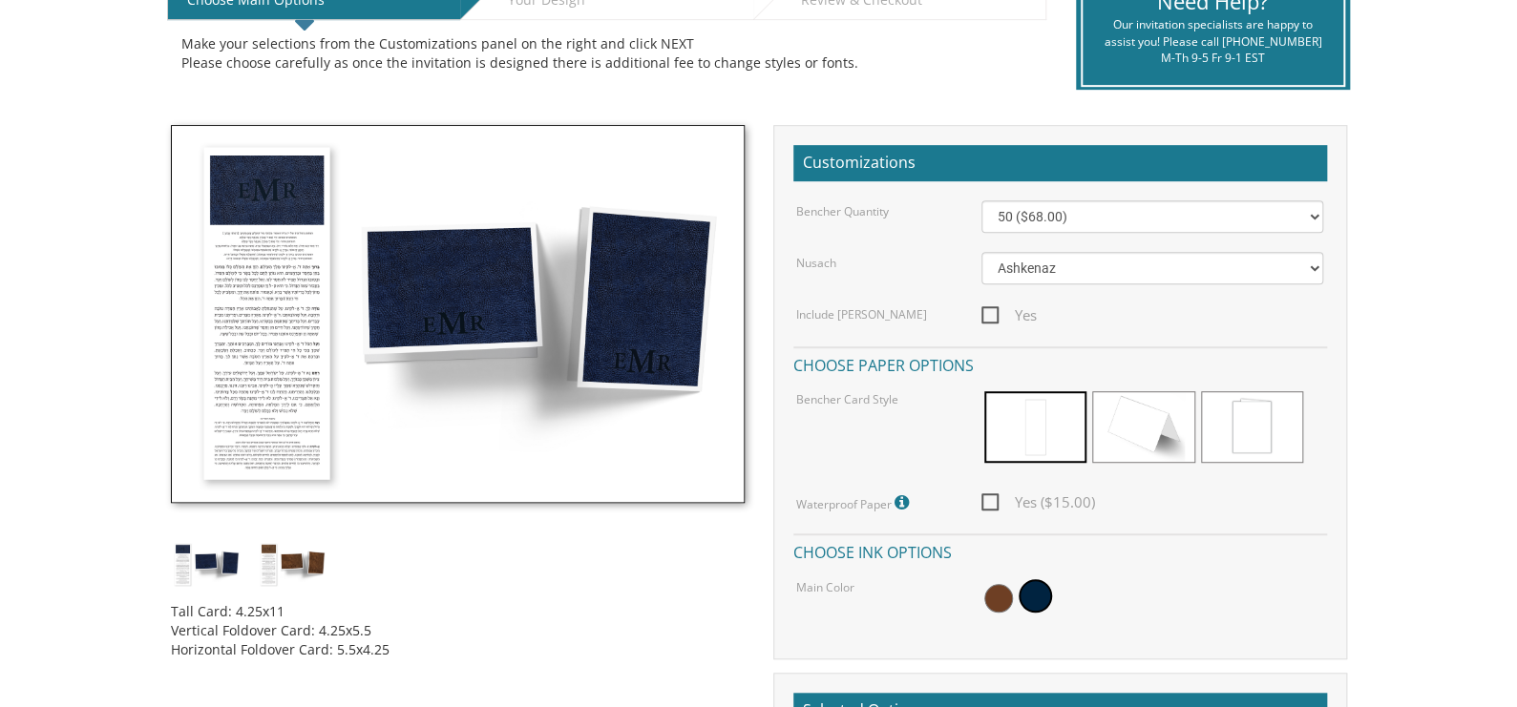
scroll to position [477, 0]
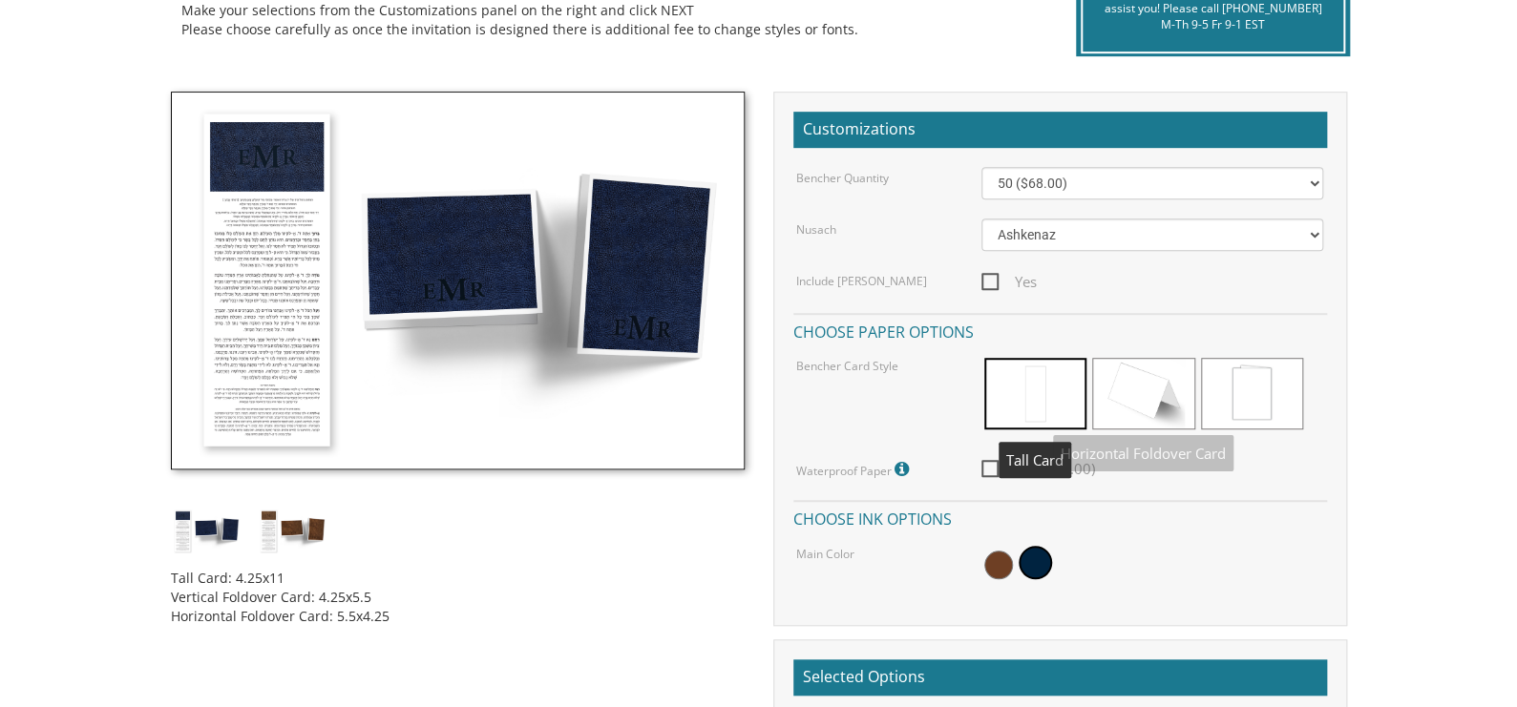
click at [1043, 389] on span at bounding box center [1035, 394] width 102 height 72
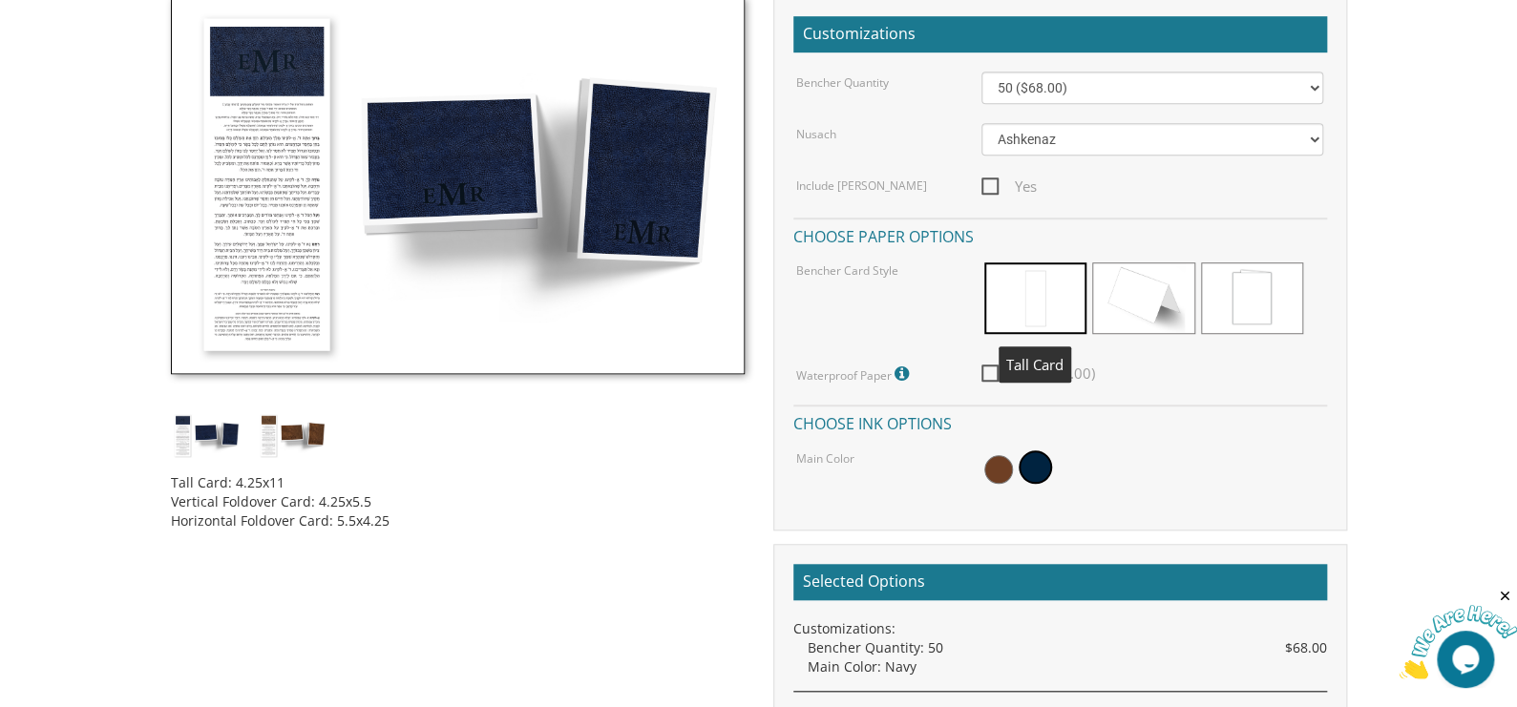
scroll to position [668, 0]
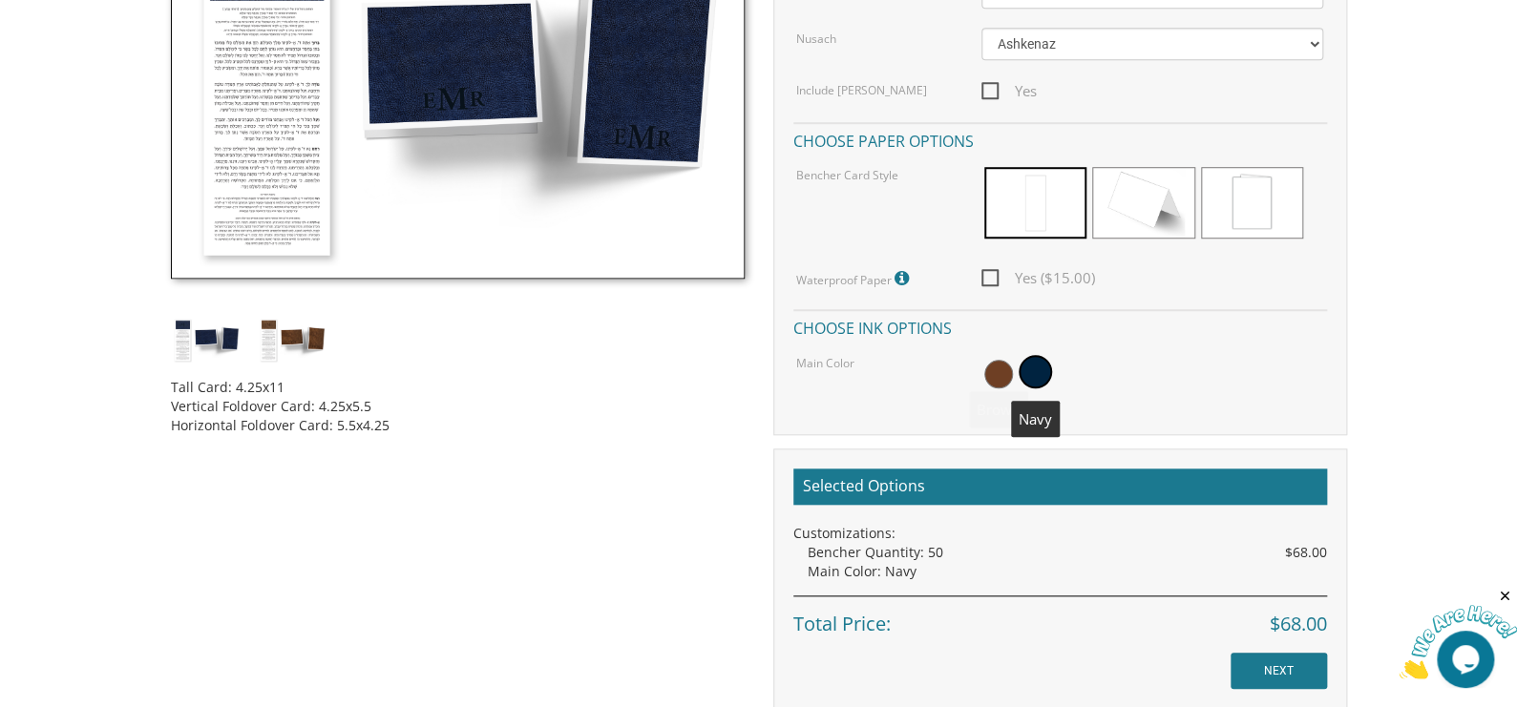
click at [1031, 367] on span at bounding box center [1035, 371] width 33 height 33
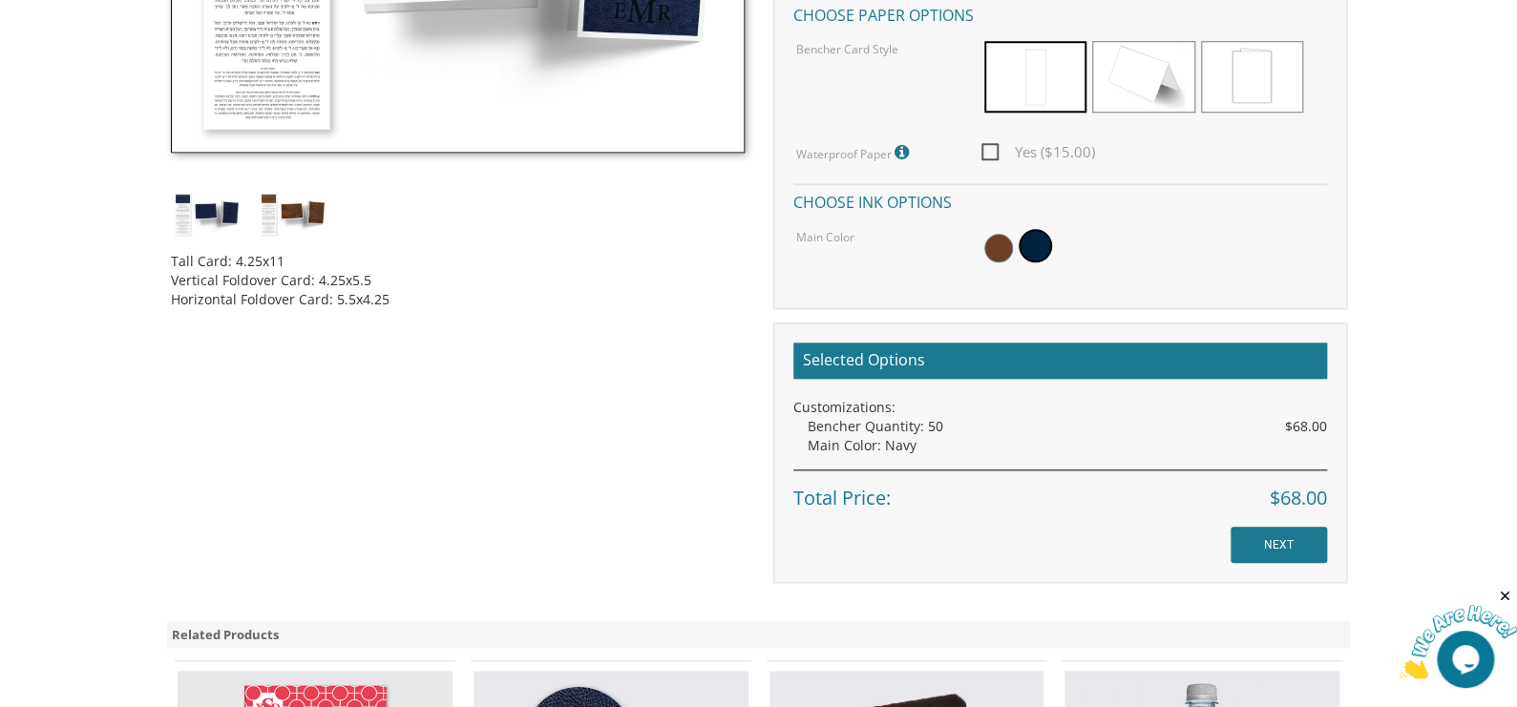
scroll to position [858, 0]
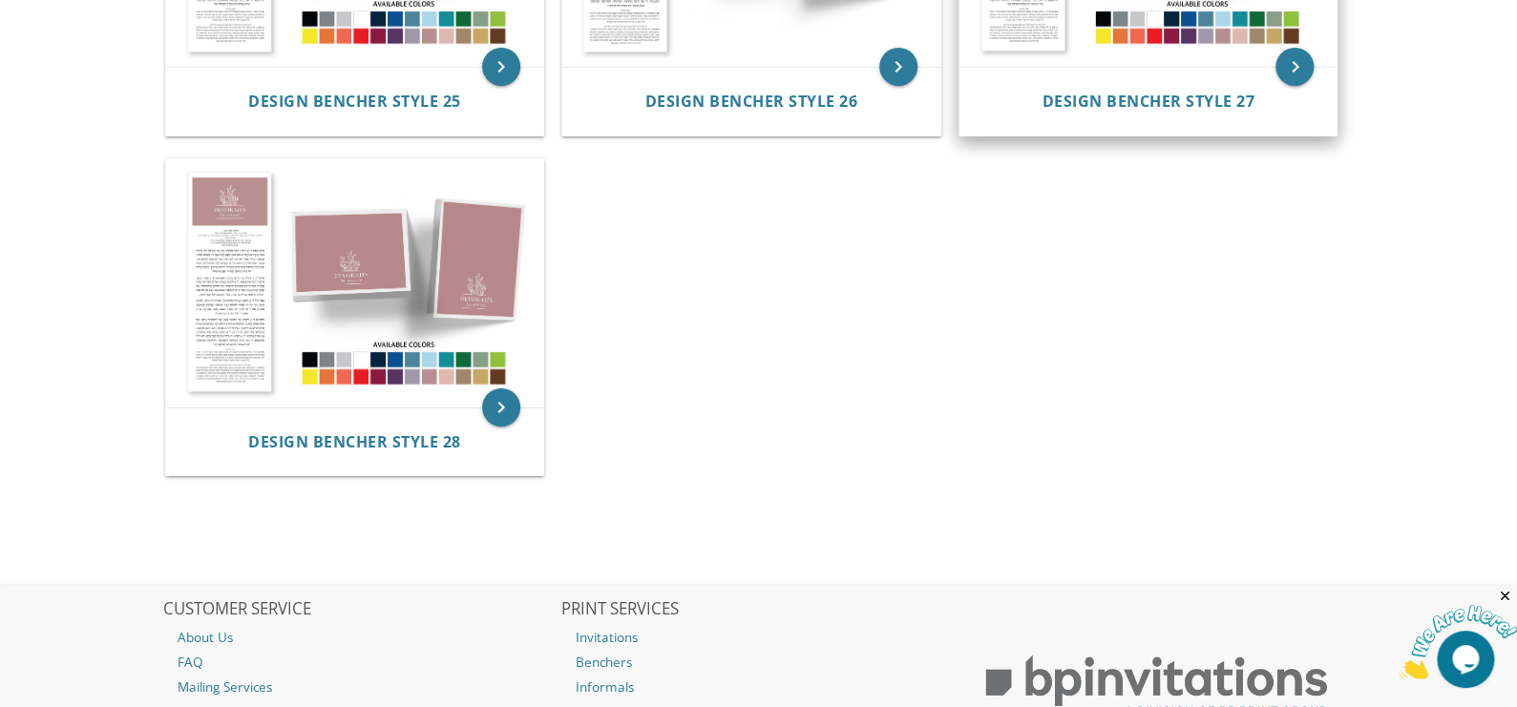
scroll to position [3341, 0]
